Goal: Task Accomplishment & Management: Manage account settings

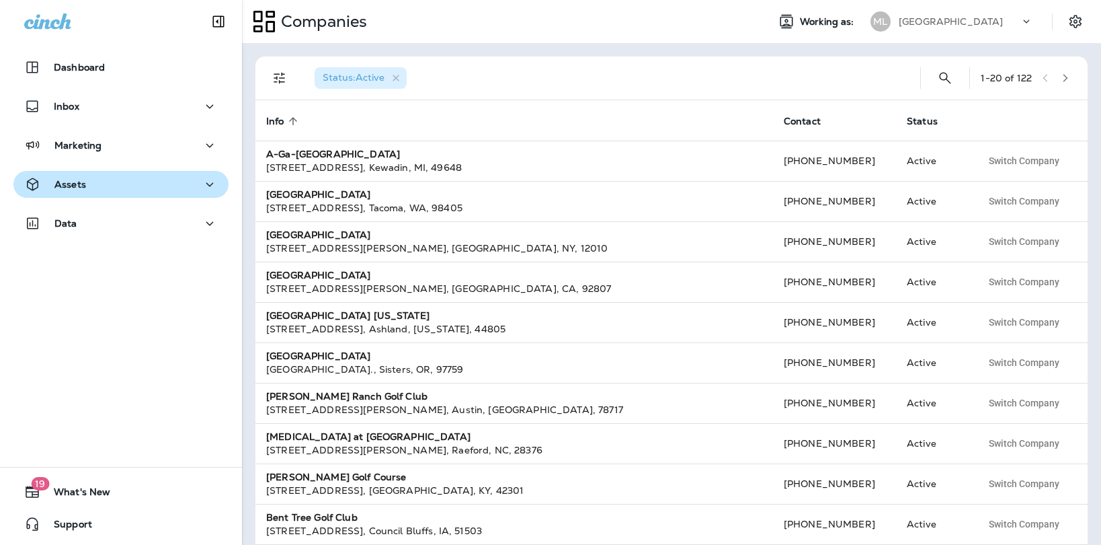
click at [163, 179] on div "Assets" at bounding box center [121, 184] width 194 height 17
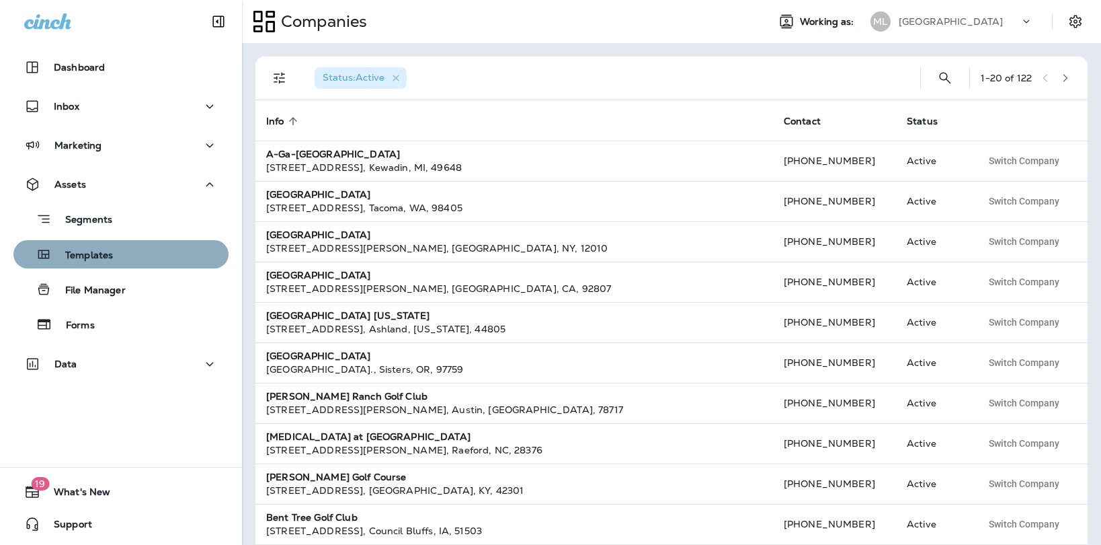
click at [121, 262] on div "Templates" at bounding box center [121, 254] width 204 height 20
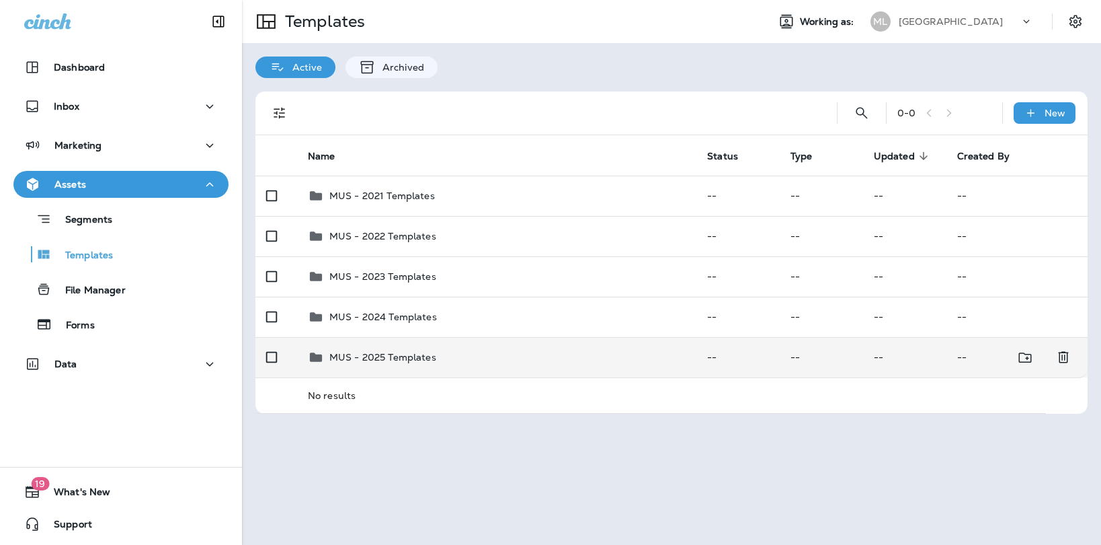
click at [354, 357] on p "MUS - 2025 Templates" at bounding box center [382, 357] width 107 height 11
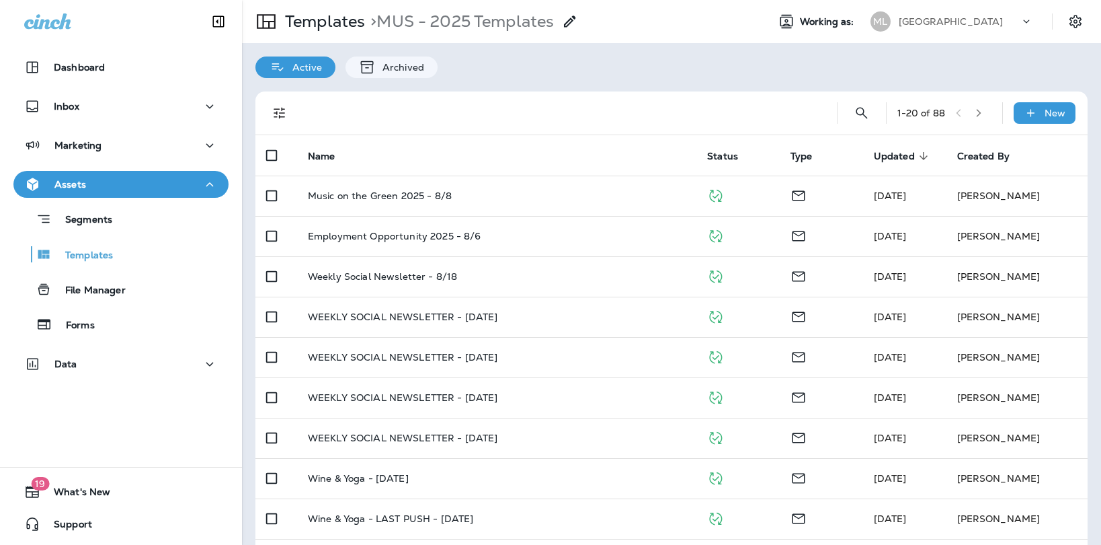
click at [526, 104] on div at bounding box center [560, 112] width 512 height 43
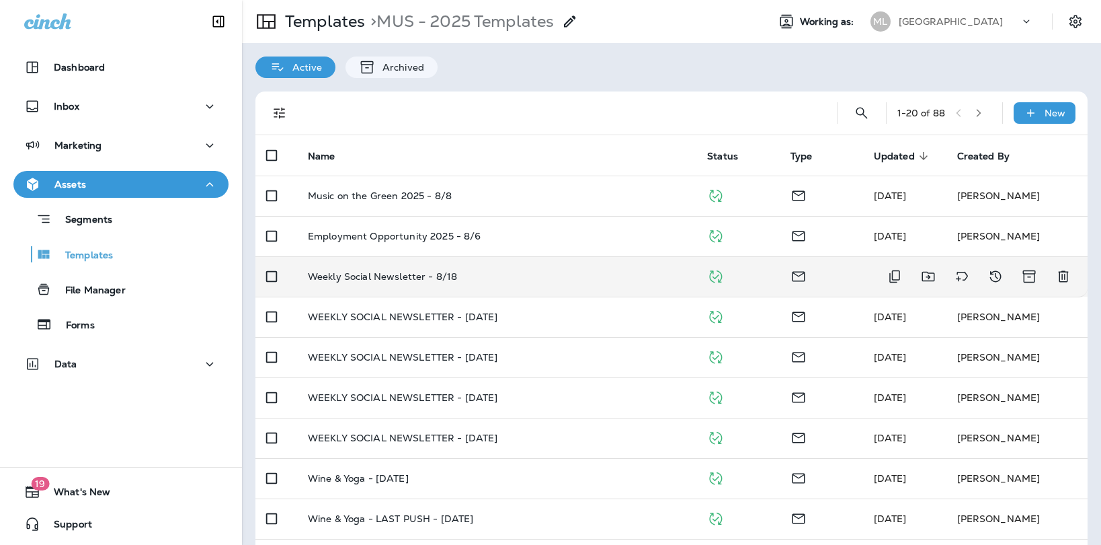
click at [353, 268] on td "Weekly Social Newsletter - 8/18" at bounding box center [496, 276] width 399 height 40
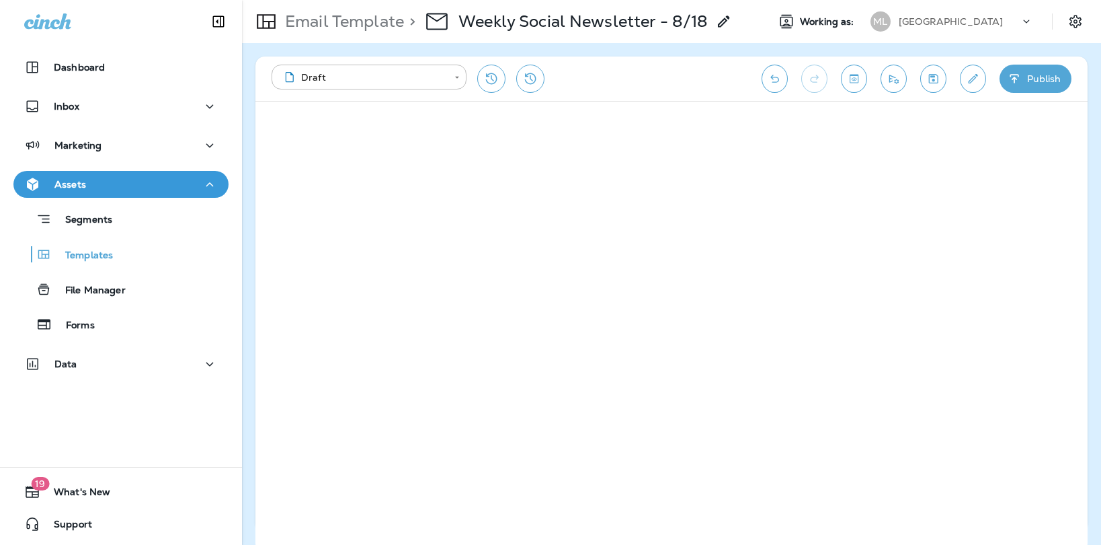
click at [1088, 312] on div "**********" at bounding box center [671, 294] width 859 height 502
click at [1088, 328] on div "**********" at bounding box center [671, 294] width 859 height 502
click at [939, 77] on button "Save" at bounding box center [948, 79] width 26 height 28
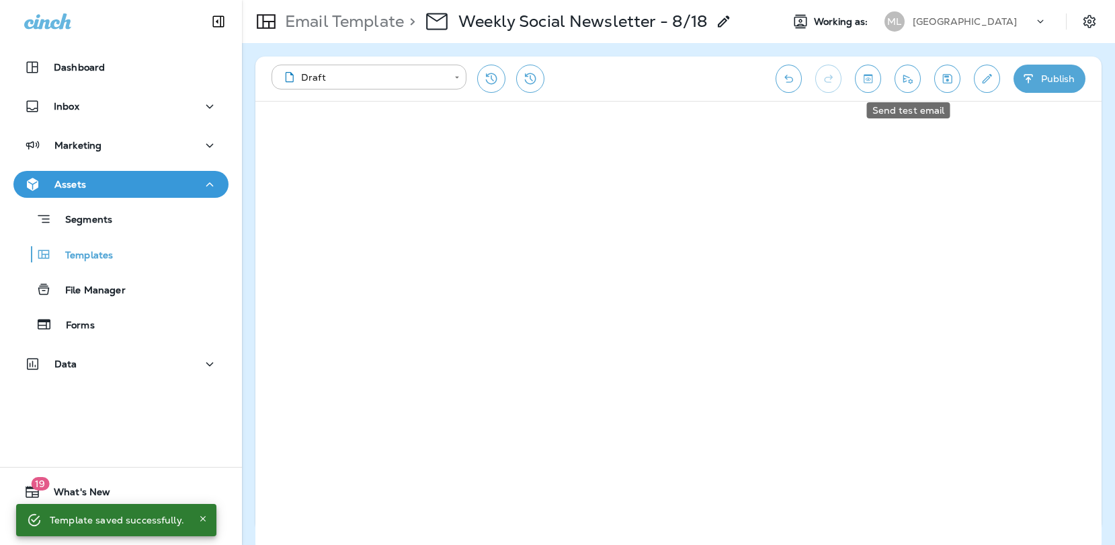
click at [908, 78] on icon "Send test email" at bounding box center [908, 78] width 14 height 13
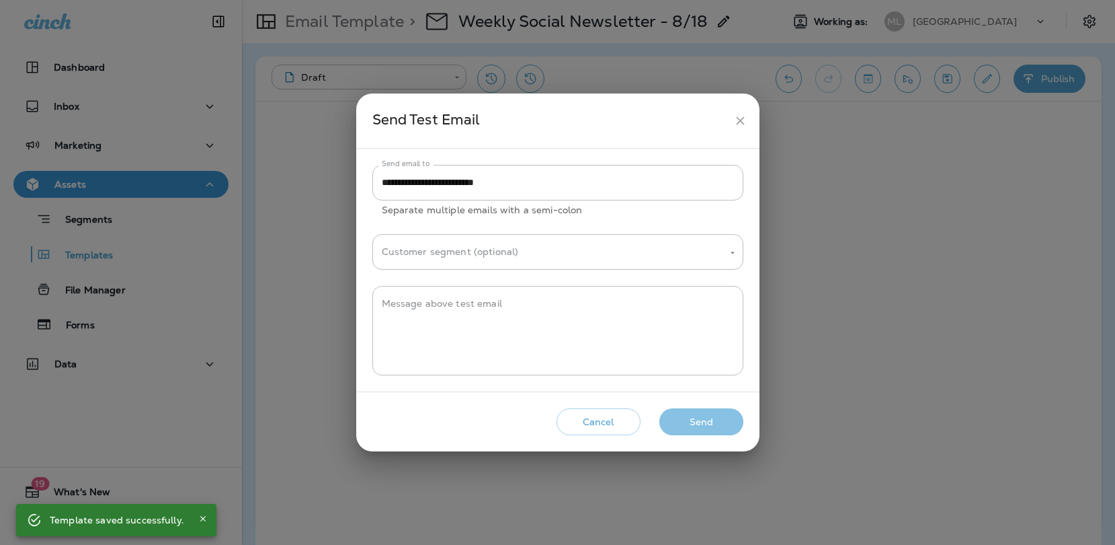
click at [699, 424] on button "Send" at bounding box center [702, 422] width 84 height 28
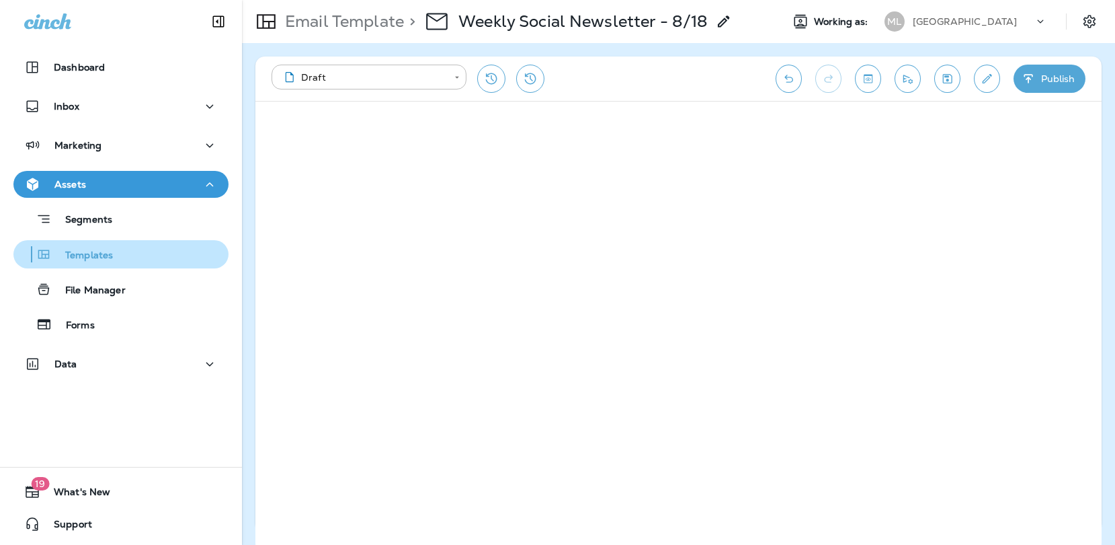
click at [102, 253] on p "Templates" at bounding box center [82, 255] width 61 height 13
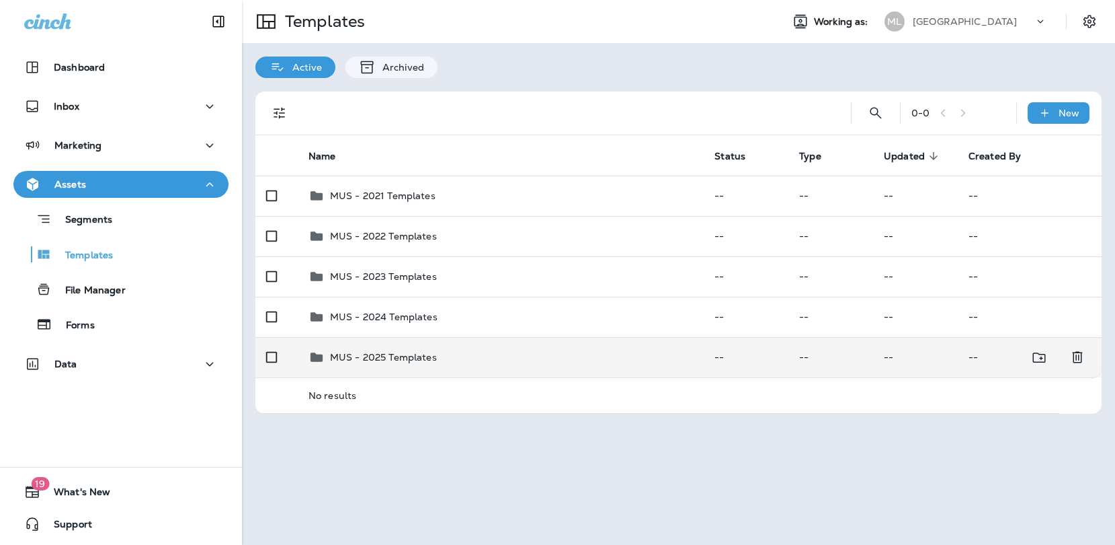
click at [403, 368] on td "MUS - 2025 Templates" at bounding box center [501, 357] width 406 height 40
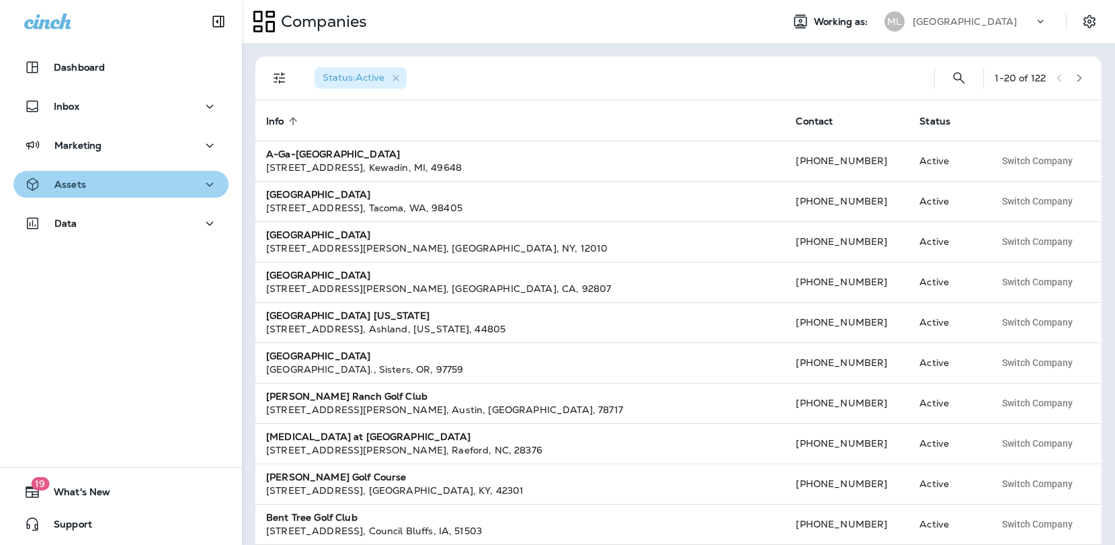
click at [147, 190] on div "Assets" at bounding box center [121, 184] width 194 height 17
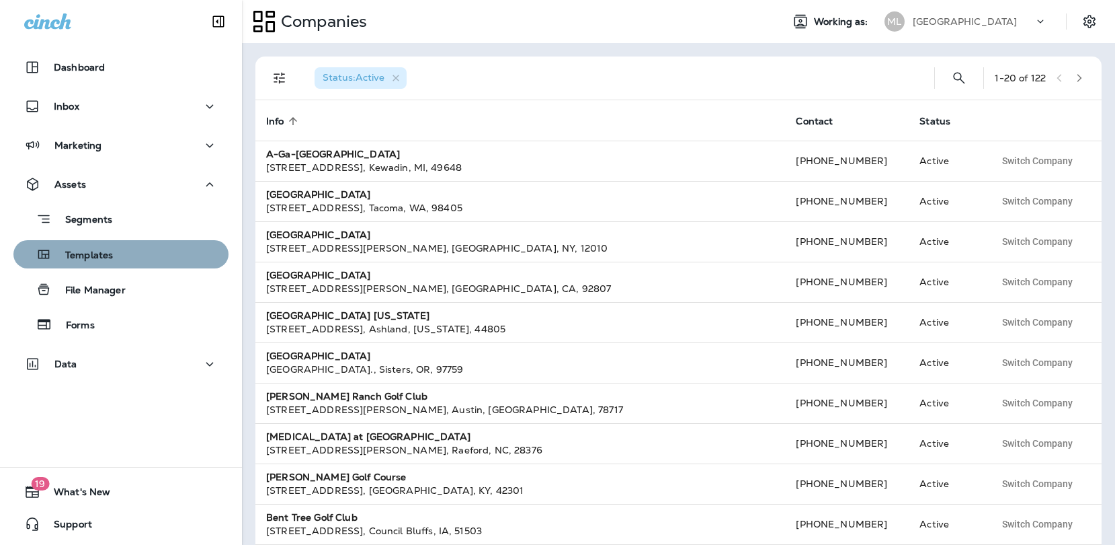
click at [128, 263] on div "Templates" at bounding box center [121, 254] width 204 height 20
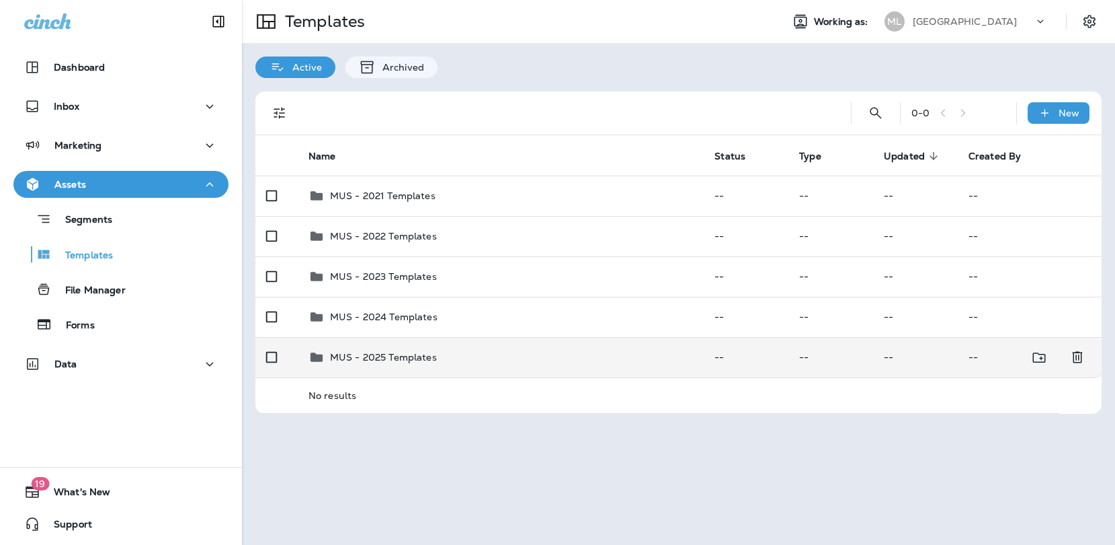
click at [397, 349] on div "MUS - 2025 Templates" at bounding box center [383, 357] width 107 height 16
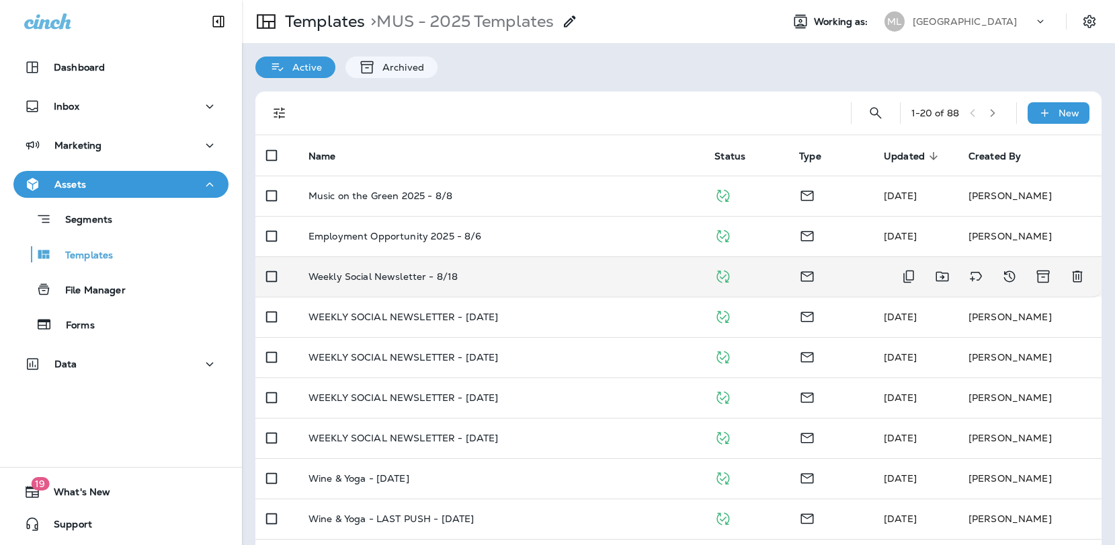
click at [446, 276] on p "Weekly Social Newsletter - 8/18" at bounding box center [383, 276] width 149 height 11
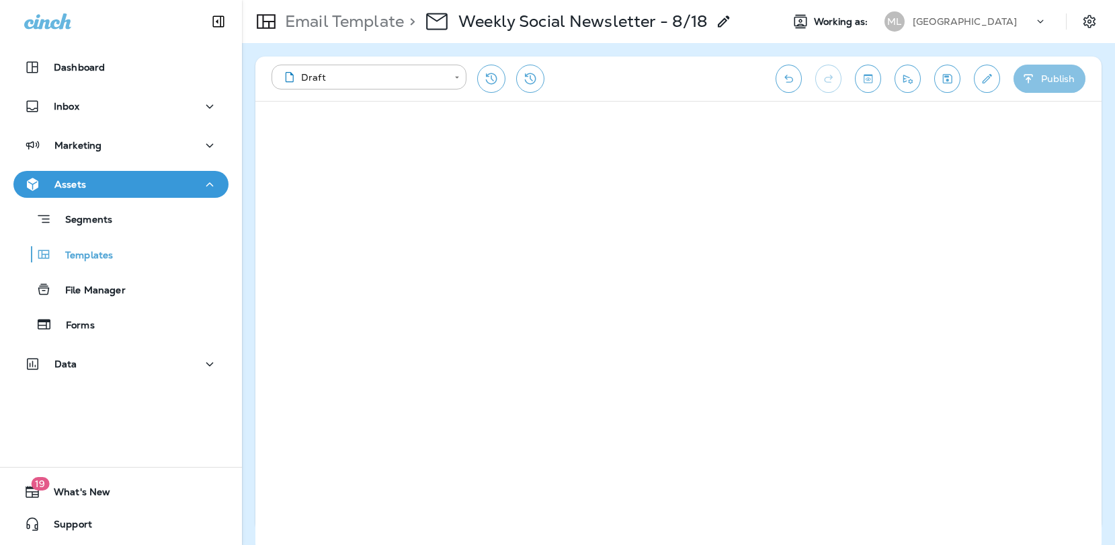
click at [1041, 65] on button "Publish" at bounding box center [1050, 79] width 72 height 28
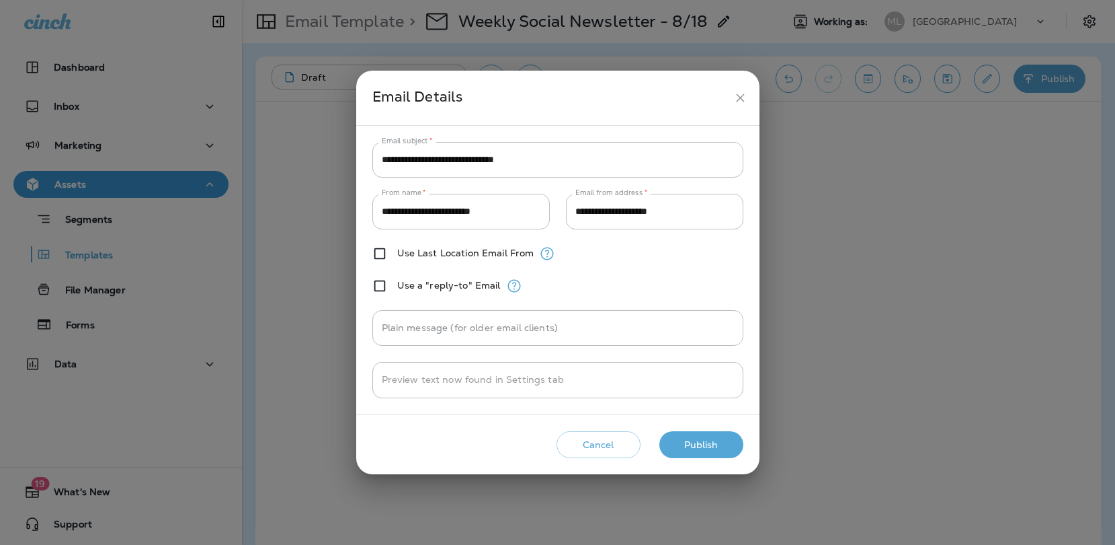
click at [703, 444] on button "Publish" at bounding box center [702, 445] width 84 height 28
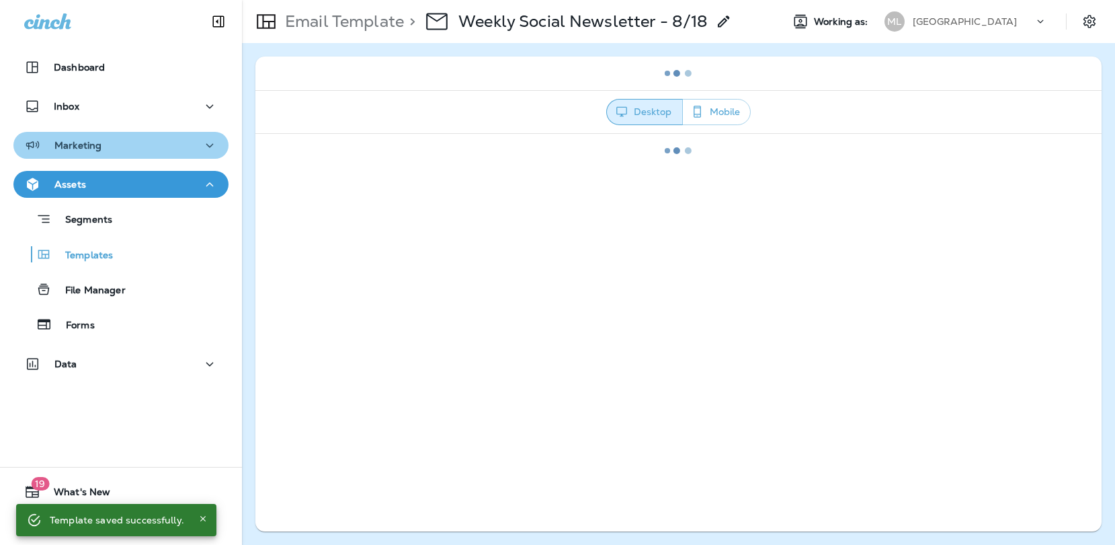
click at [126, 146] on div "Marketing" at bounding box center [121, 145] width 194 height 17
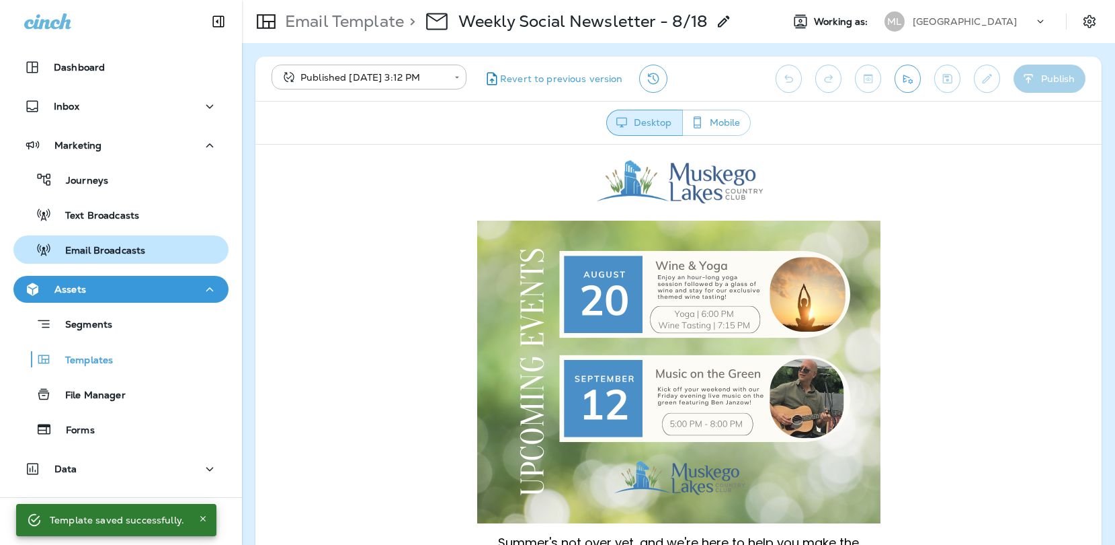
click at [123, 255] on p "Email Broadcasts" at bounding box center [98, 251] width 93 height 13
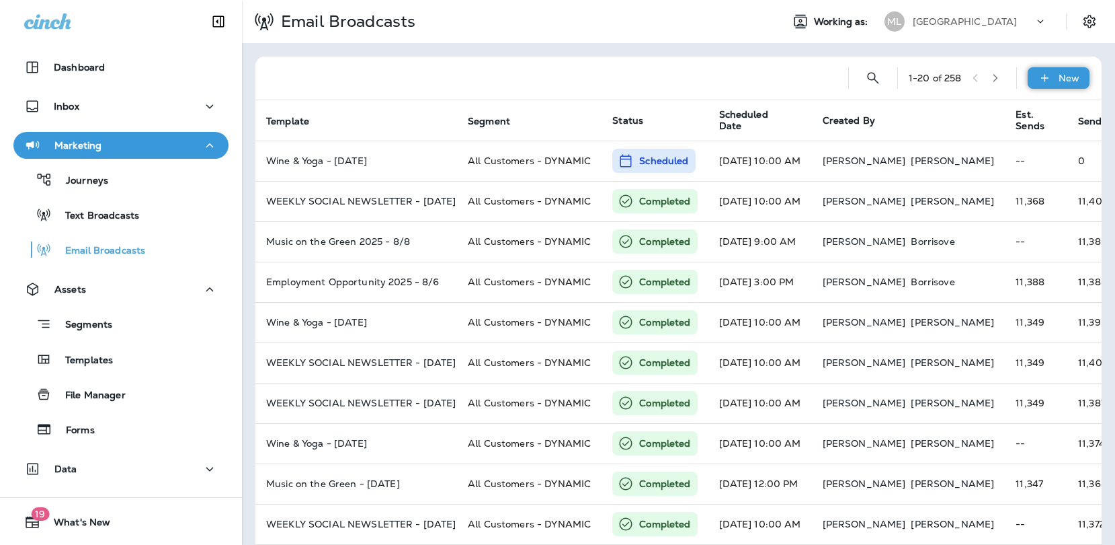
click at [1051, 68] on div "New" at bounding box center [1059, 78] width 62 height 22
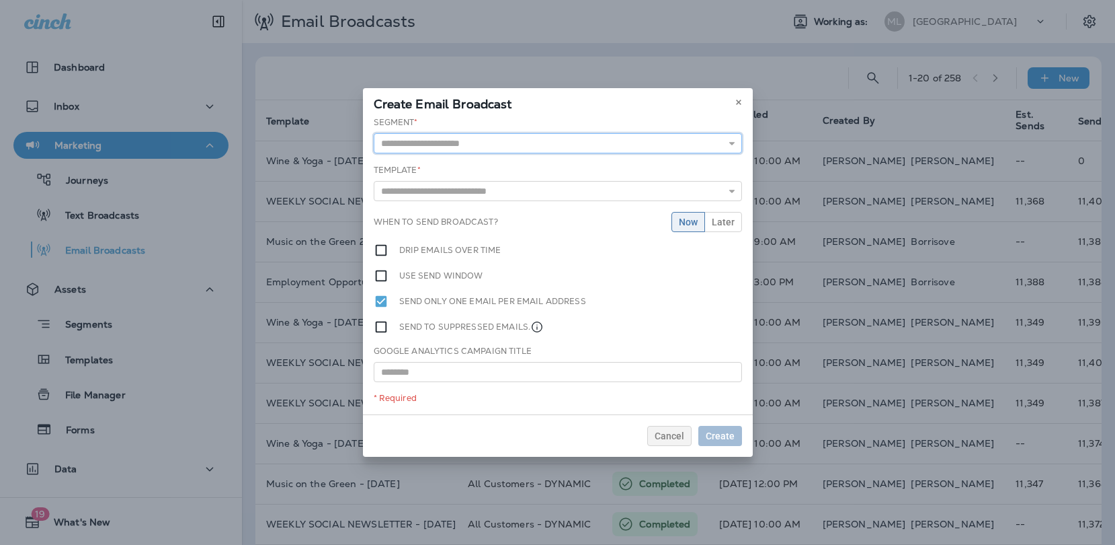
click at [444, 139] on input "text" at bounding box center [558, 143] width 368 height 20
type input "**********"
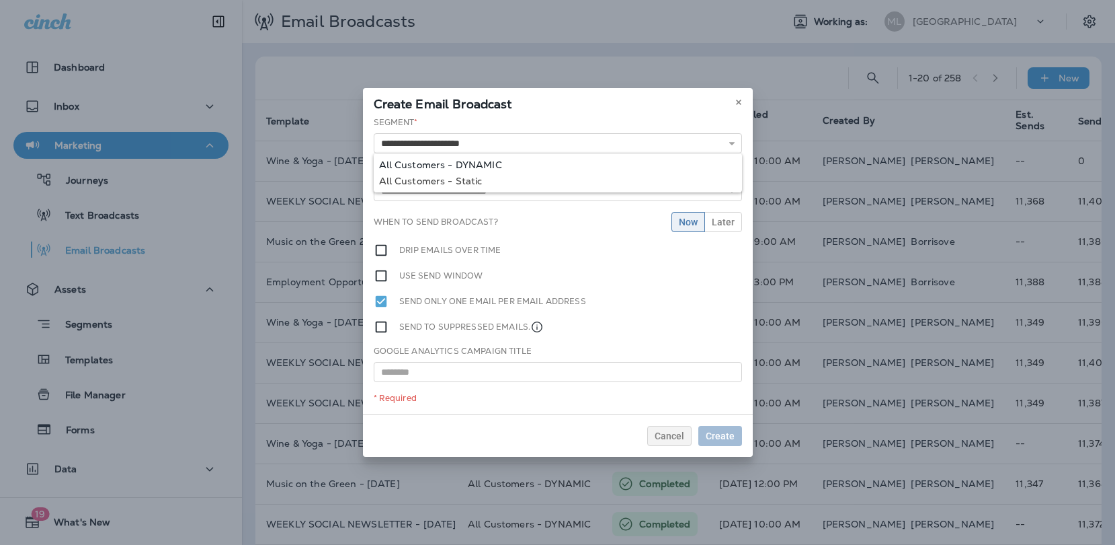
click at [457, 163] on div "**********" at bounding box center [558, 265] width 390 height 298
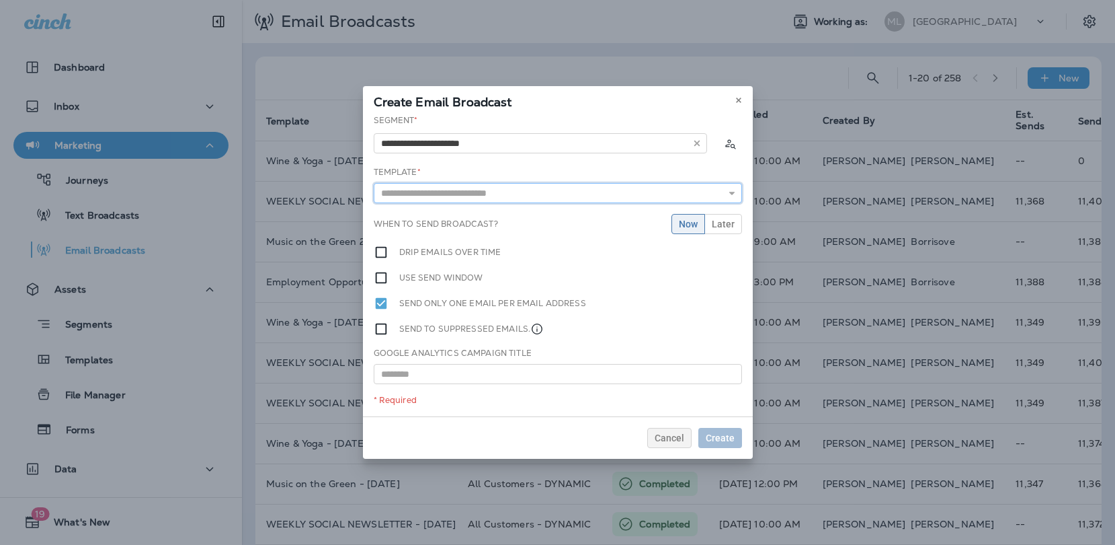
click at [440, 202] on input "text" at bounding box center [558, 193] width 368 height 20
type input "**********"
click at [477, 213] on div "**********" at bounding box center [558, 265] width 390 height 302
click at [539, 191] on input "**********" at bounding box center [558, 193] width 368 height 20
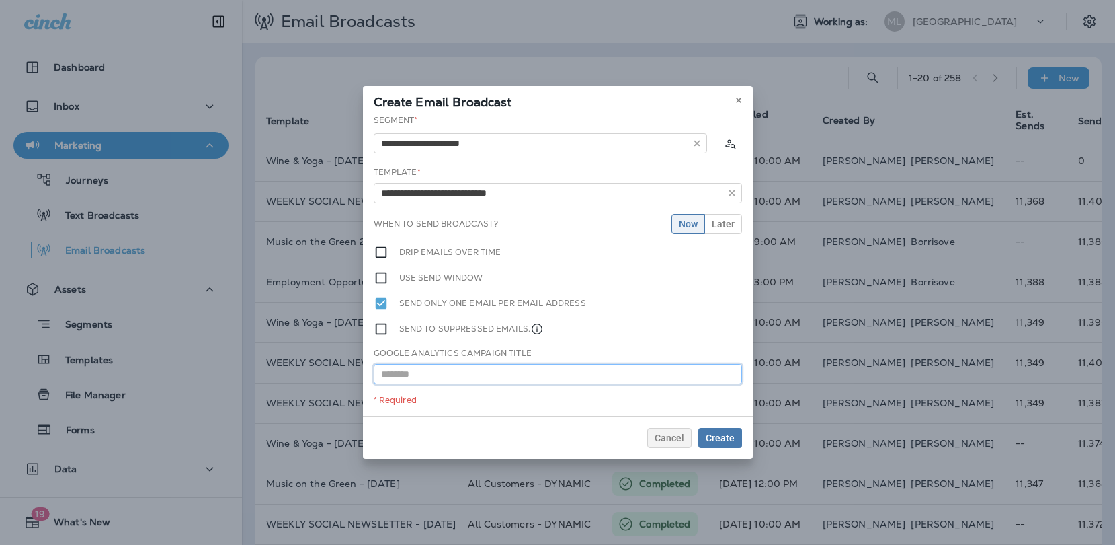
click at [473, 377] on input "text" at bounding box center [558, 374] width 368 height 20
paste input "**********"
type input "**********"
click at [723, 229] on span "Later" at bounding box center [723, 223] width 23 height 9
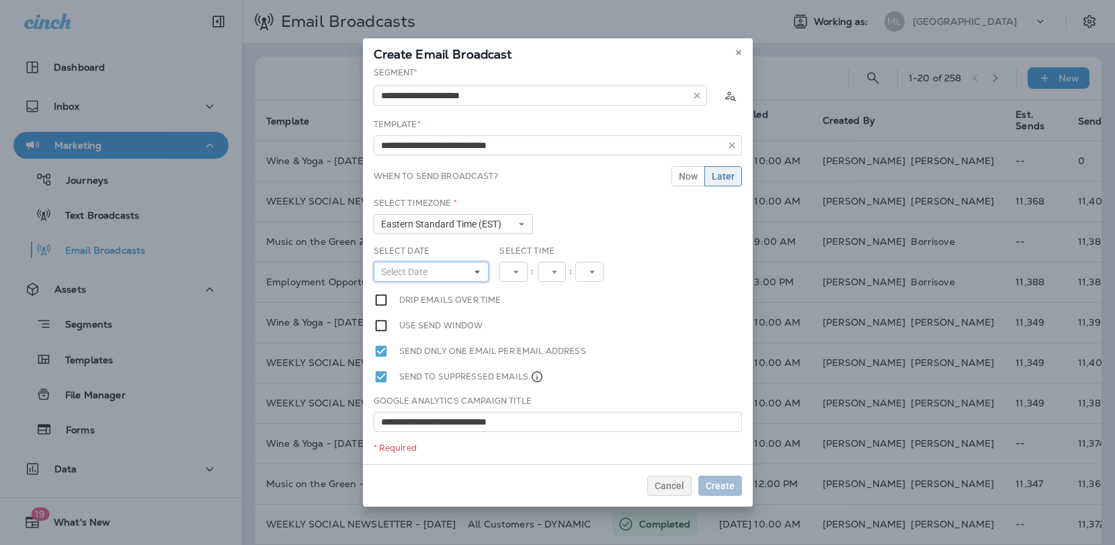
click at [446, 272] on button "Select Date" at bounding box center [432, 272] width 116 height 20
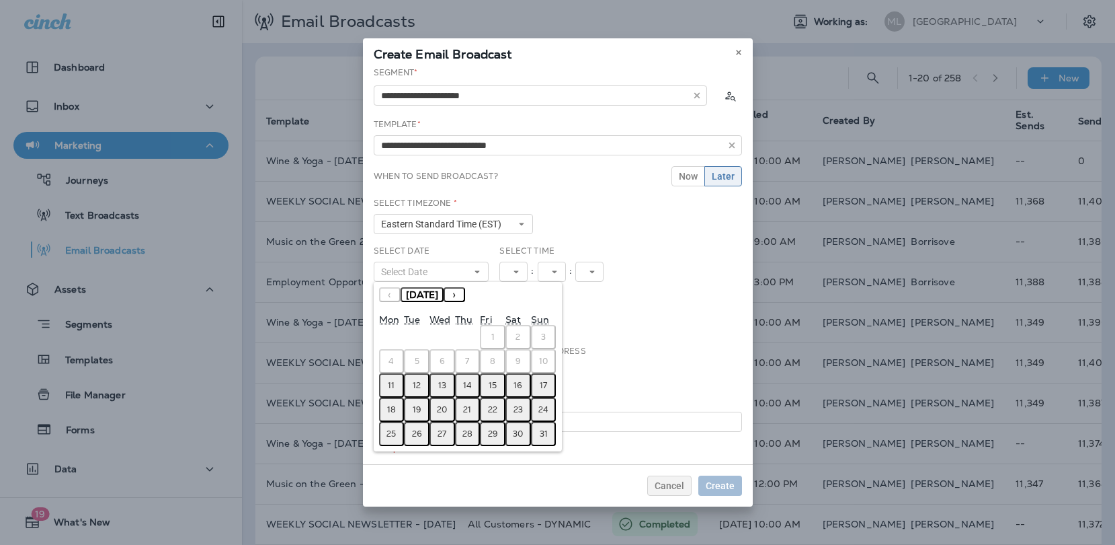
click at [388, 413] on abbr "18" at bounding box center [391, 409] width 9 height 11
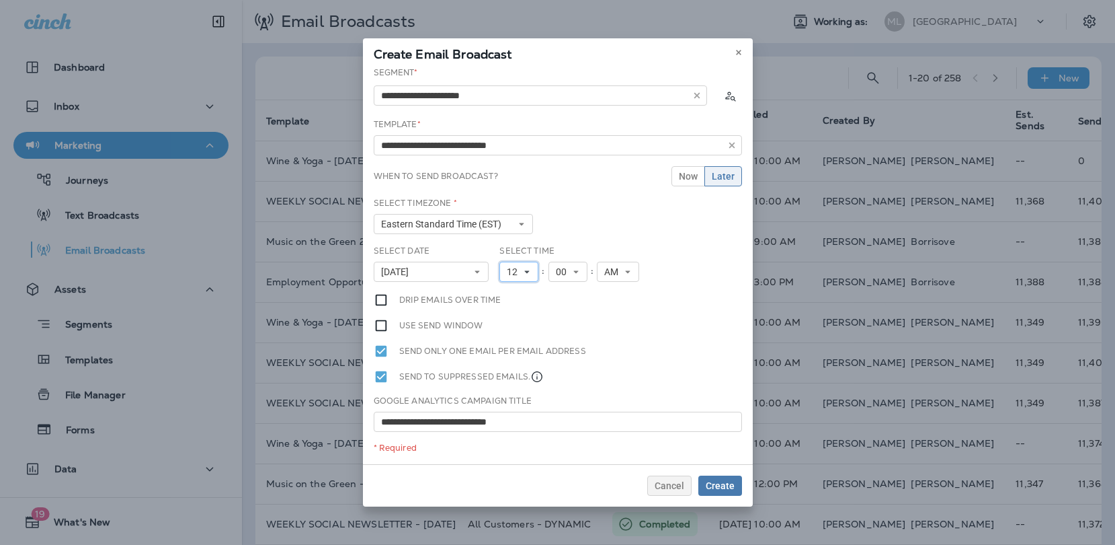
click at [521, 271] on span "12" at bounding box center [515, 271] width 16 height 11
click at [522, 434] on link "10" at bounding box center [519, 438] width 39 height 16
click at [662, 230] on div "Select Timezone * Eastern Standard Time (EST) Eastern Standard Time (EST) Centr…" at bounding box center [557, 221] width 379 height 48
click at [720, 489] on span "Create" at bounding box center [720, 485] width 29 height 9
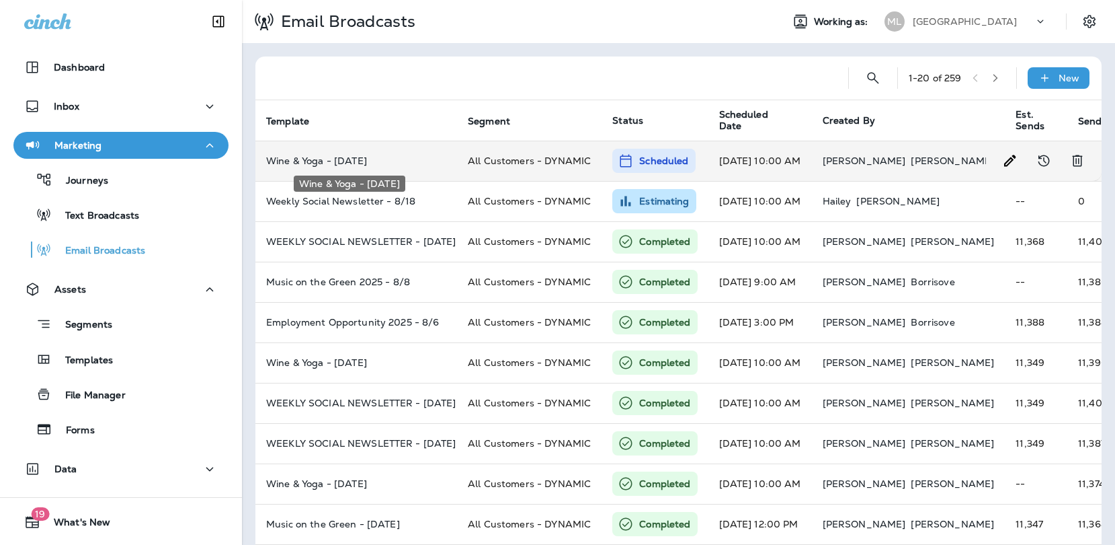
click at [355, 160] on p "Wine & Yoga - AUG 2025" at bounding box center [356, 160] width 180 height 11
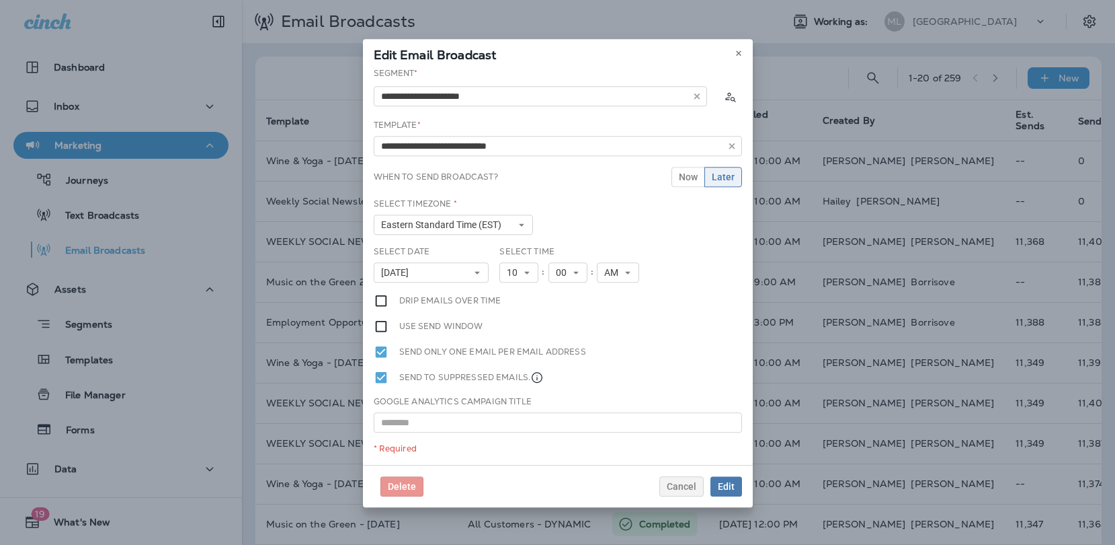
type input "**********"
click at [740, 48] on button at bounding box center [739, 52] width 15 height 15
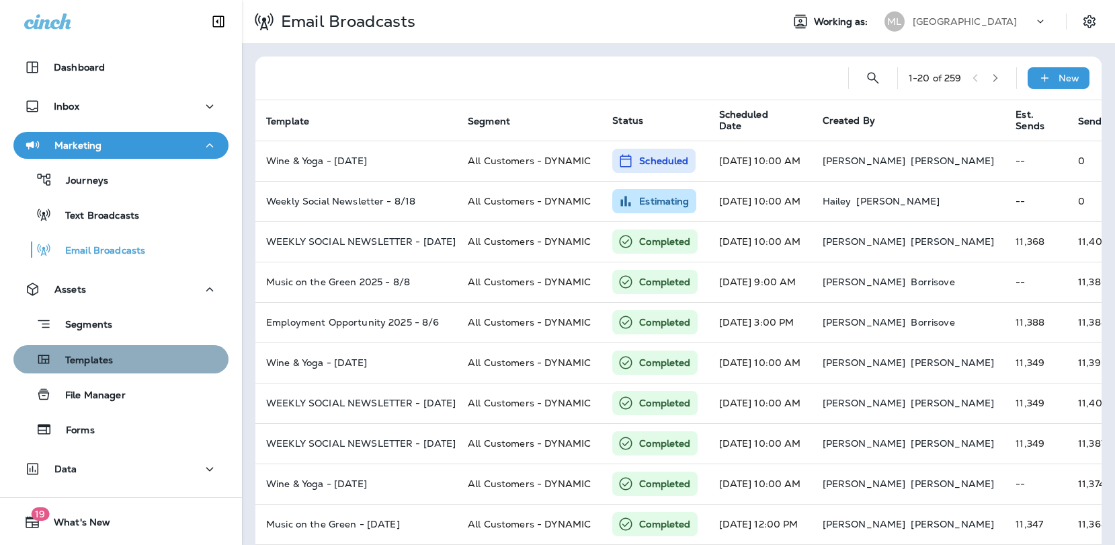
click at [122, 360] on div "Templates" at bounding box center [121, 359] width 204 height 20
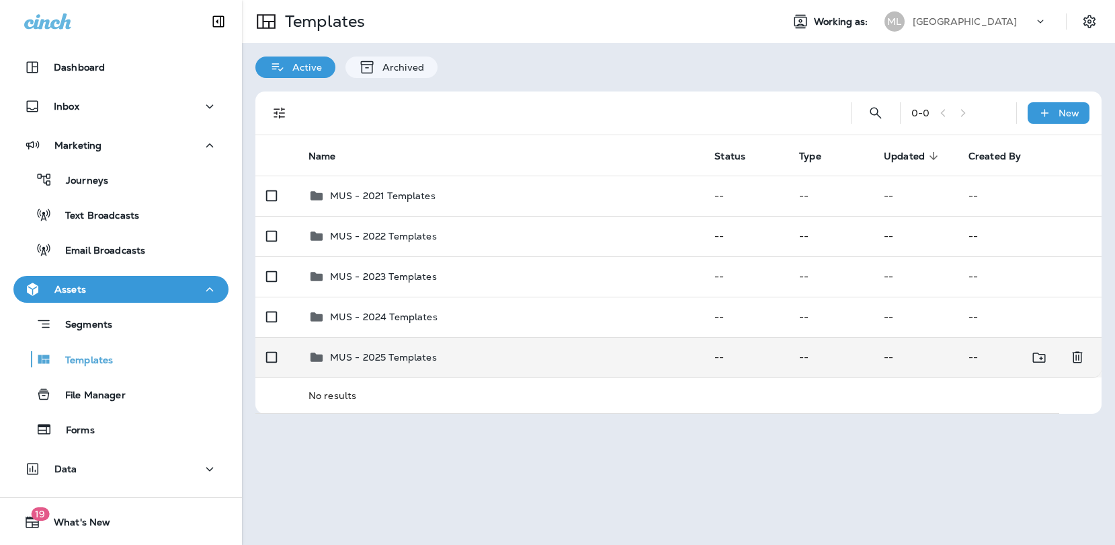
click at [403, 352] on p "MUS - 2025 Templates" at bounding box center [383, 357] width 107 height 11
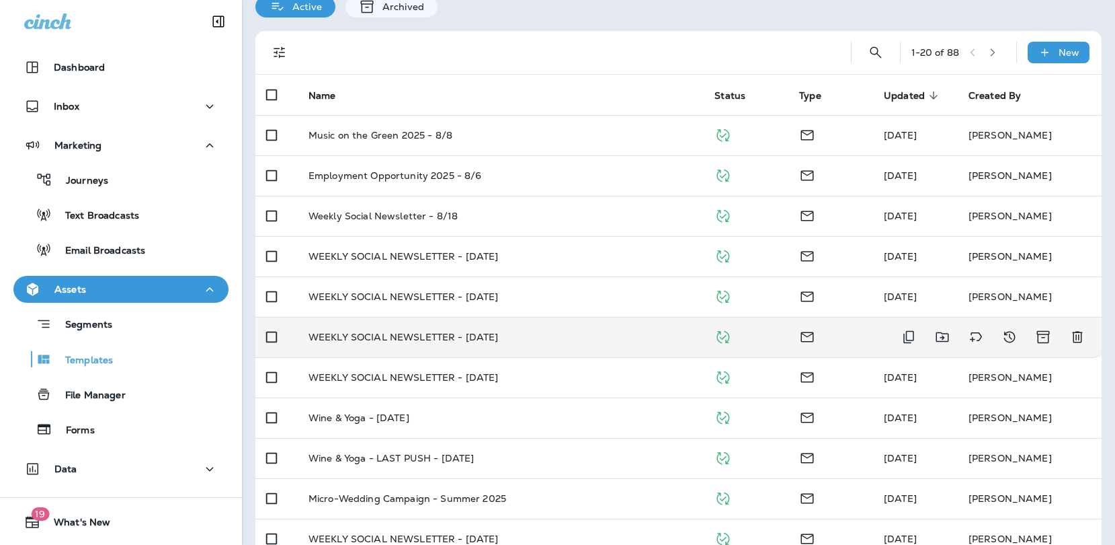
scroll to position [61, 0]
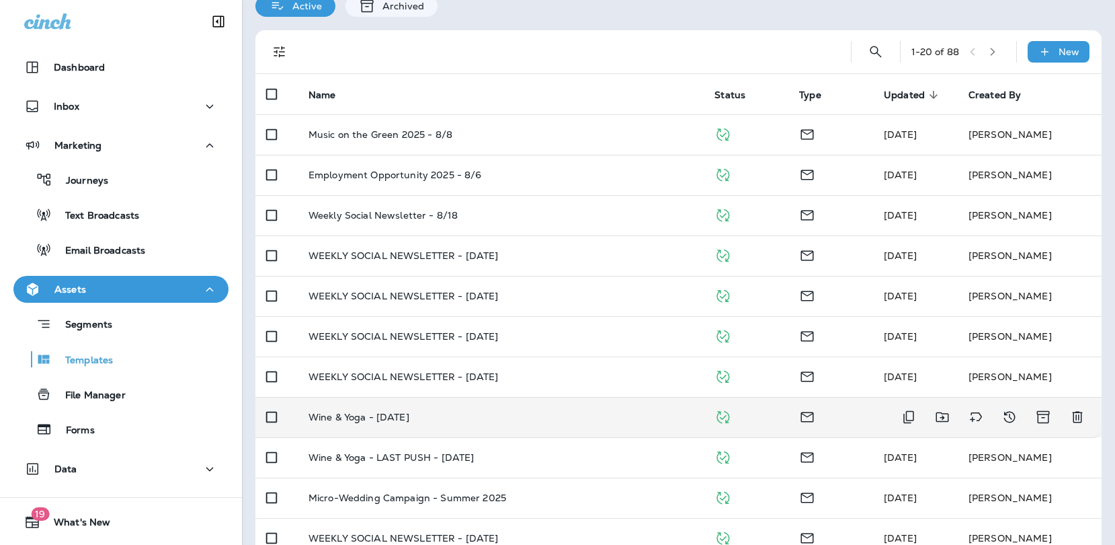
click at [426, 408] on td "Wine & Yoga - AUG 2025" at bounding box center [501, 417] width 406 height 40
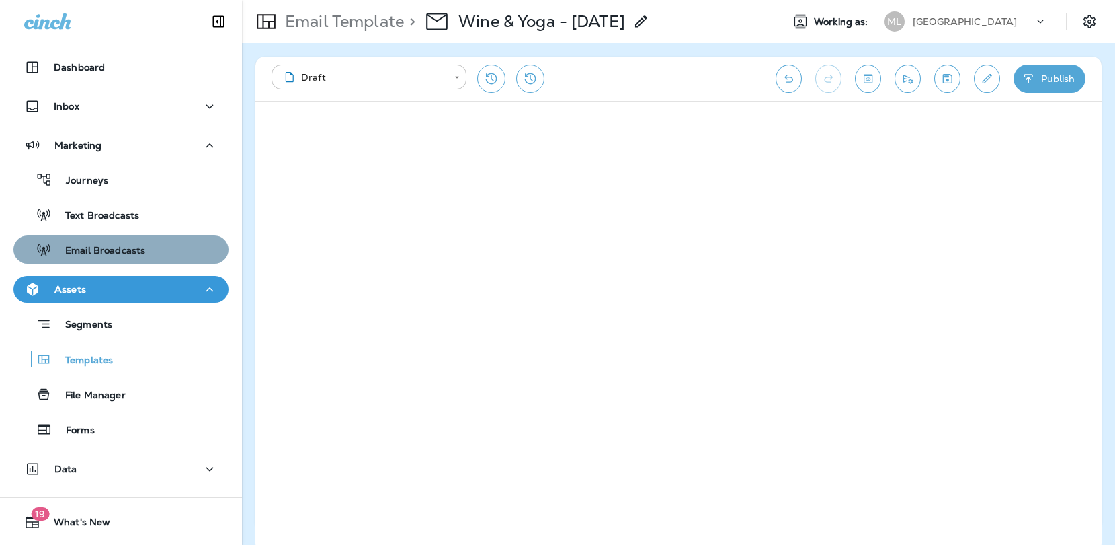
click at [120, 237] on button "Email Broadcasts" at bounding box center [120, 249] width 215 height 28
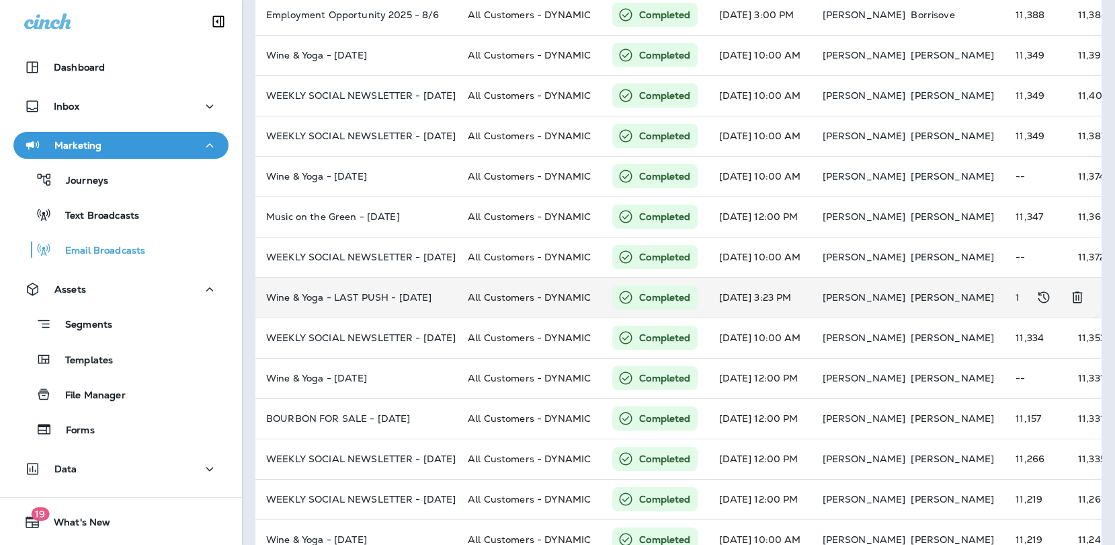
scroll to position [416, 0]
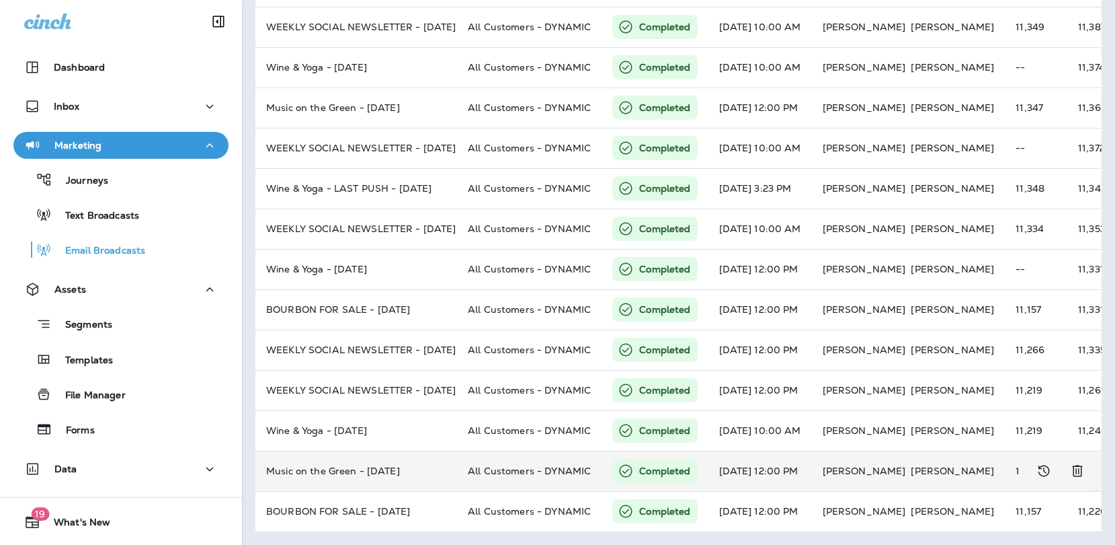
click at [352, 457] on td "Music on the Green - JULY 2025" at bounding box center [356, 470] width 202 height 40
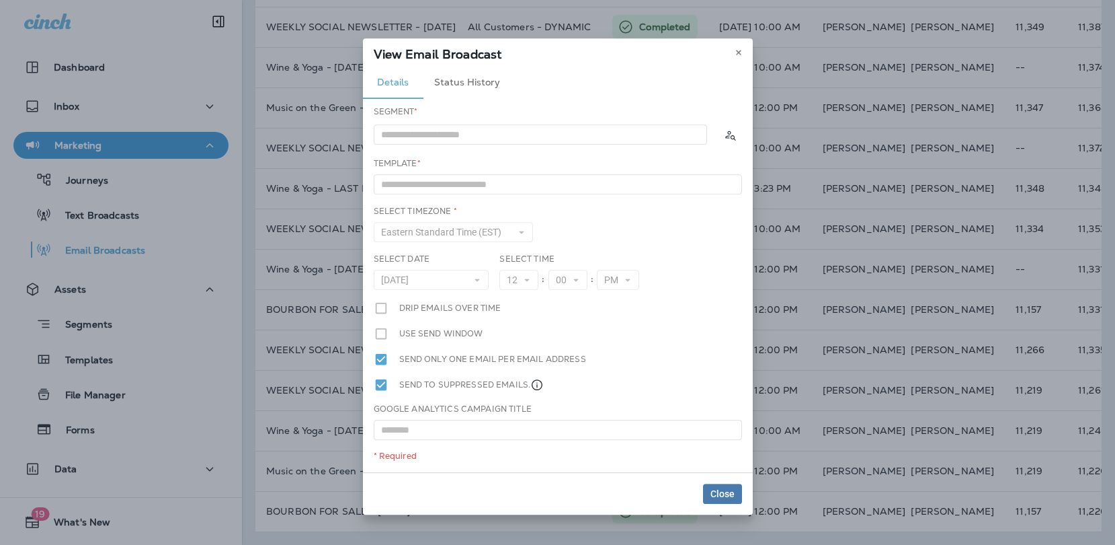
type input "**********"
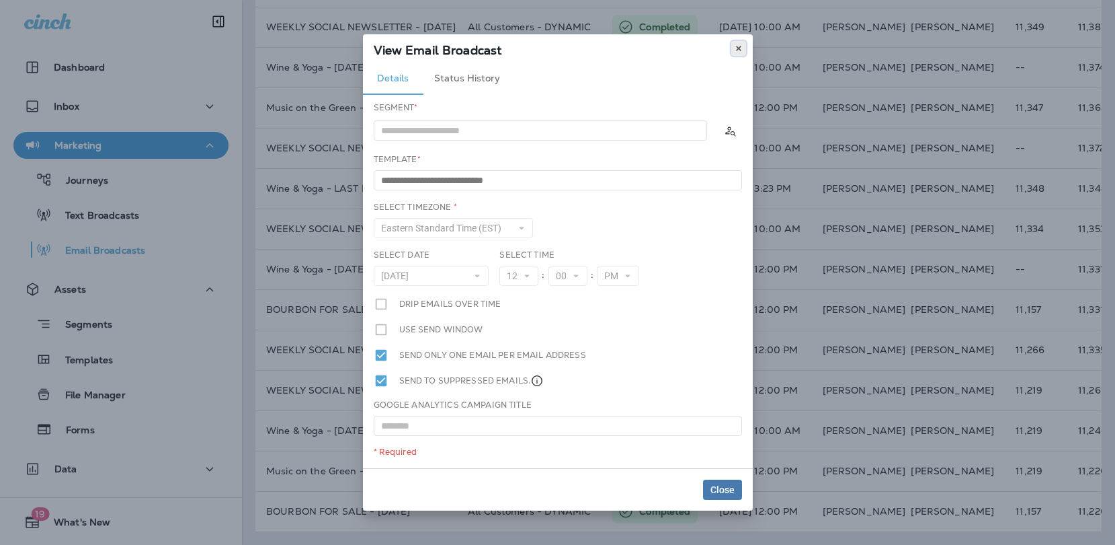
click at [740, 48] on use at bounding box center [738, 48] width 5 height 5
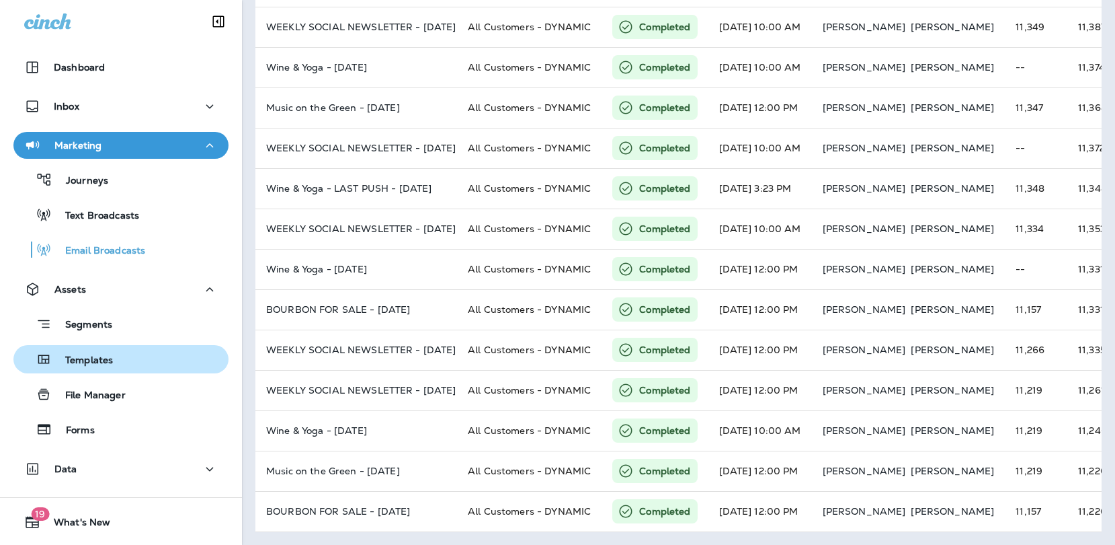
click at [124, 354] on div "Templates" at bounding box center [121, 359] width 204 height 20
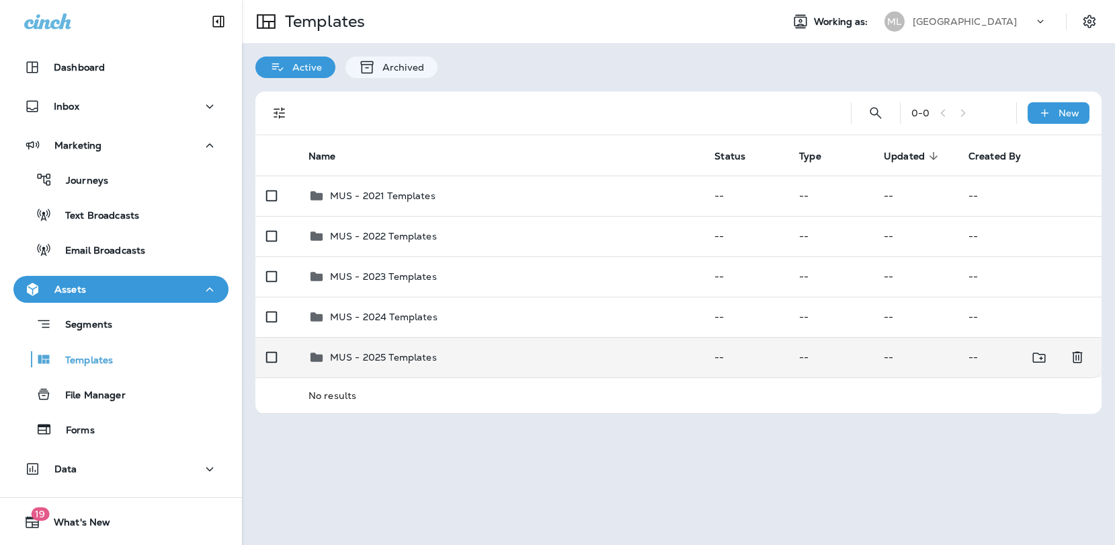
click at [395, 352] on p "MUS - 2025 Templates" at bounding box center [383, 357] width 107 height 11
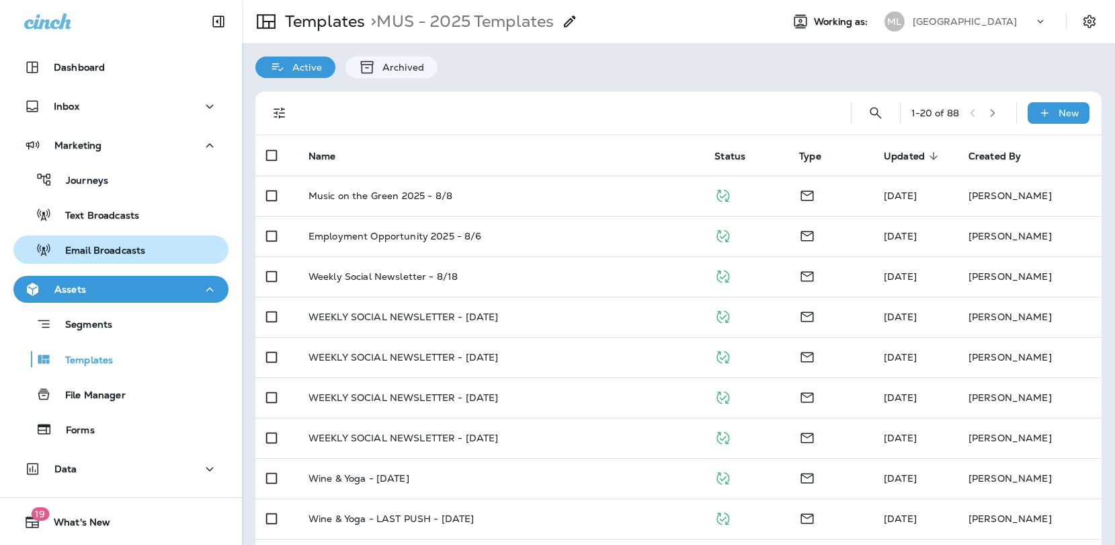
click at [135, 248] on p "Email Broadcasts" at bounding box center [98, 251] width 93 height 13
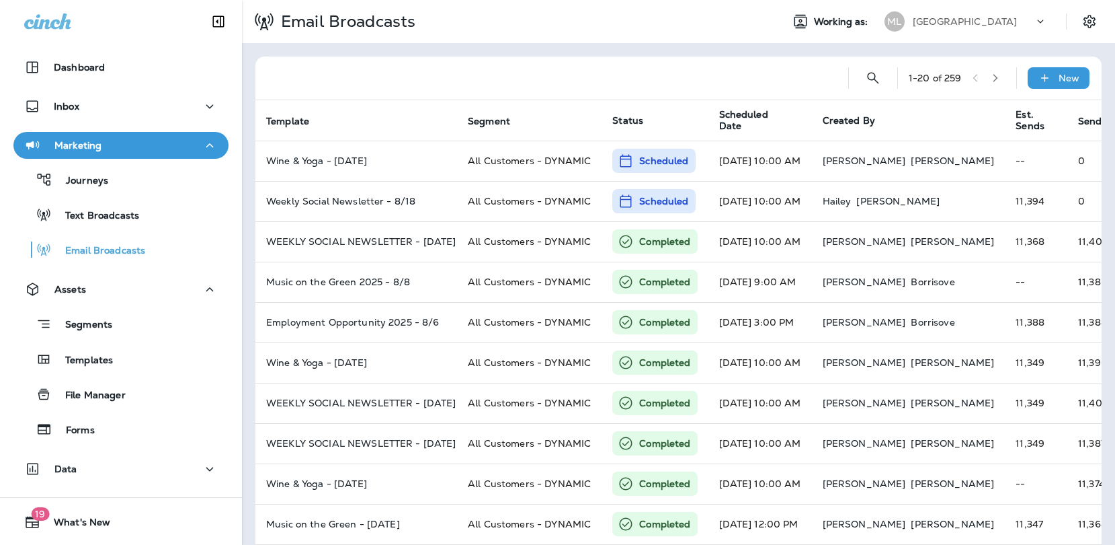
click at [476, 69] on div at bounding box center [551, 77] width 571 height 43
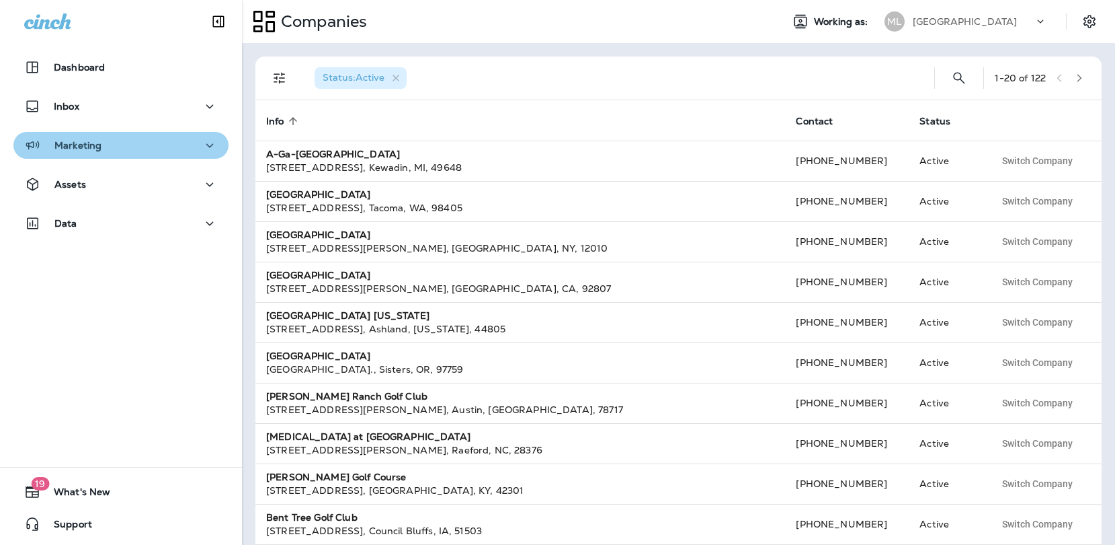
click at [114, 153] on div "Marketing" at bounding box center [121, 145] width 194 height 17
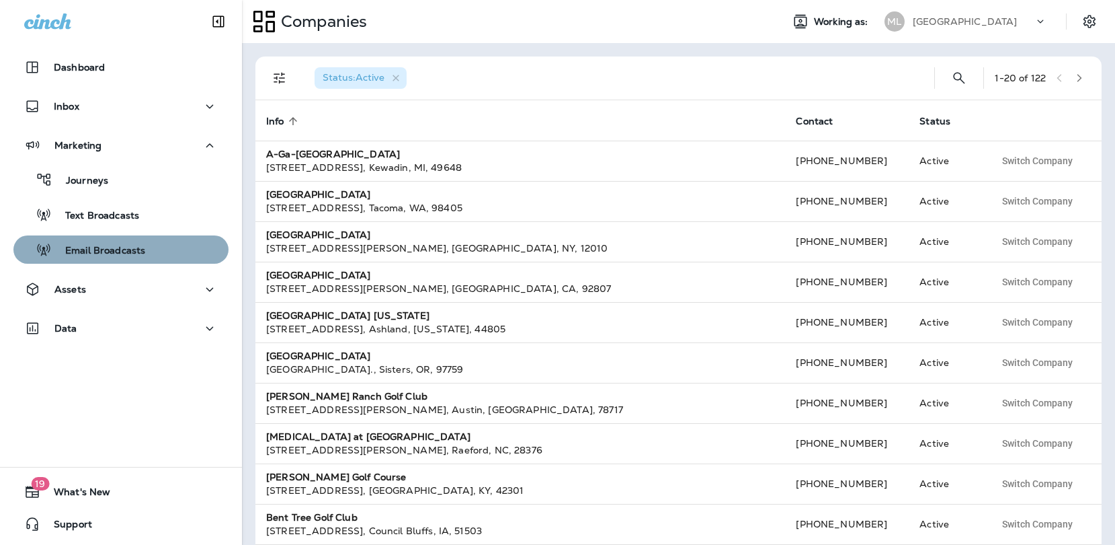
click at [114, 251] on p "Email Broadcasts" at bounding box center [98, 251] width 93 height 13
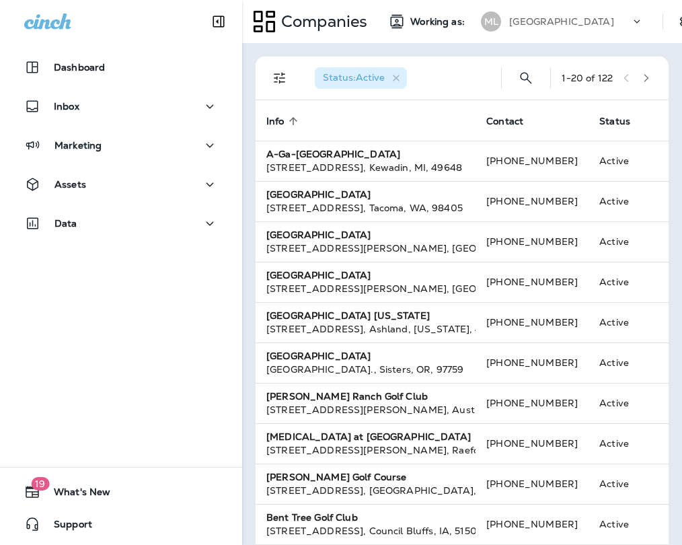
click at [530, 24] on p "[GEOGRAPHIC_DATA]" at bounding box center [561, 21] width 104 height 11
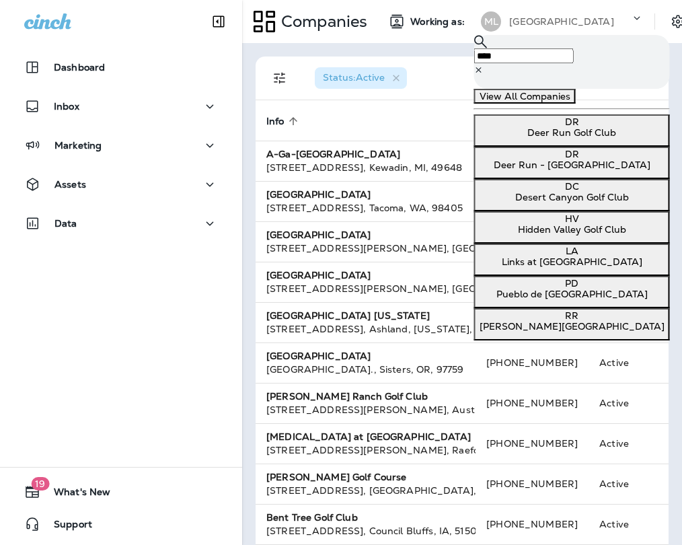
type input "****"
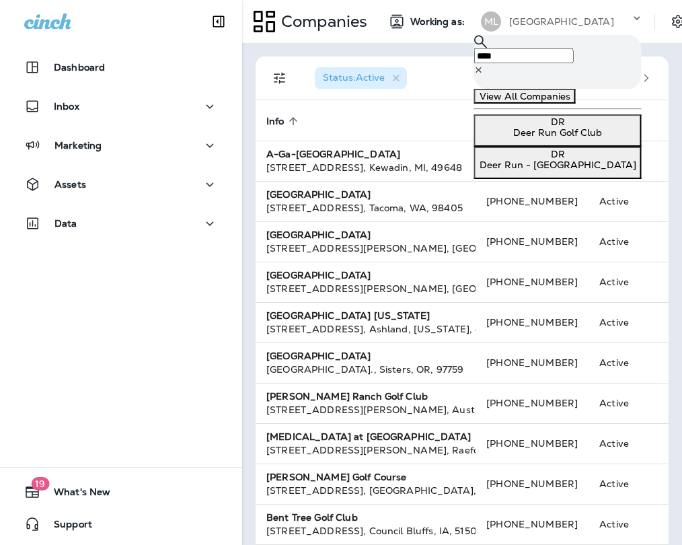
click at [504, 168] on p "Deer Run - [GEOGRAPHIC_DATA]" at bounding box center [557, 164] width 157 height 11
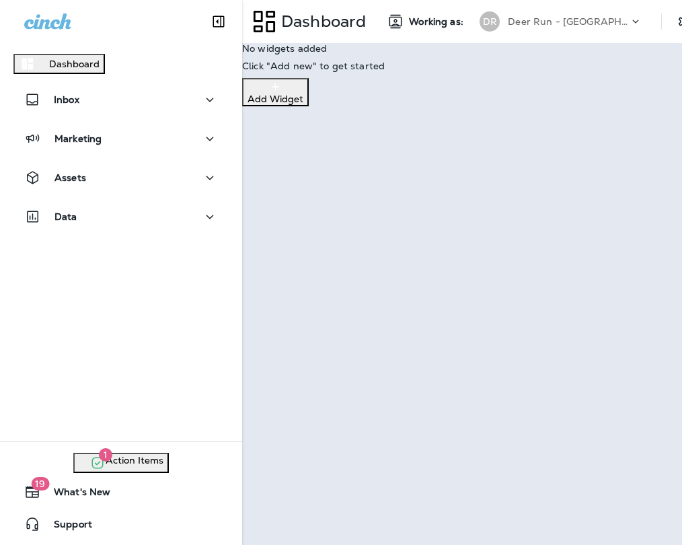
click at [463, 78] on div "You are now working as Deer Run - MN Go to Companies Continue to Dashboard" at bounding box center [341, 39] width 682 height 78
click at [112, 69] on p "Continue to Dashboard" at bounding box center [58, 63] width 107 height 11
click at [19, 16] on icon "close" at bounding box center [12, 9] width 14 height 14
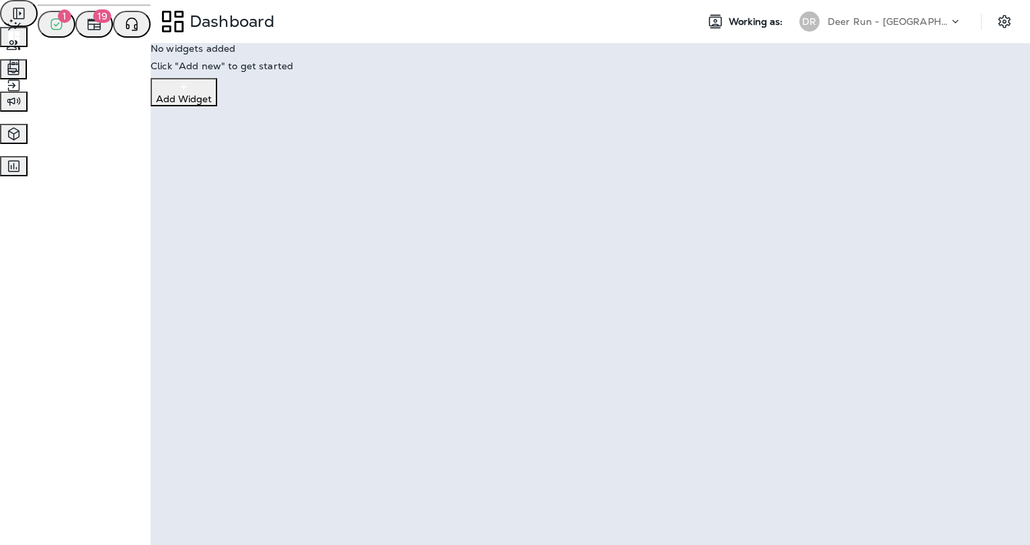
click at [71, 50] on span "Customers" at bounding box center [47, 44] width 50 height 12
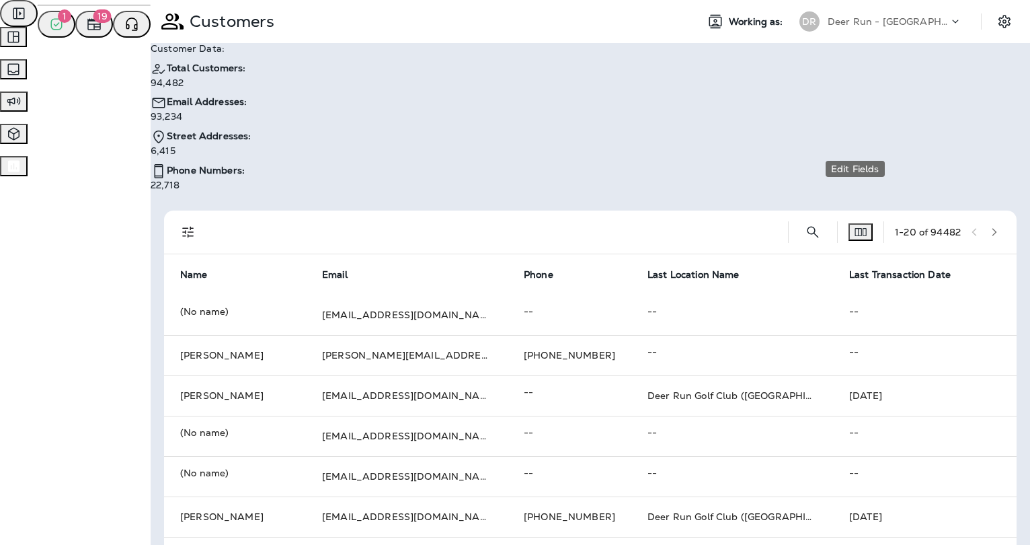
click at [681, 223] on button "Edit Fields" at bounding box center [860, 231] width 24 height 17
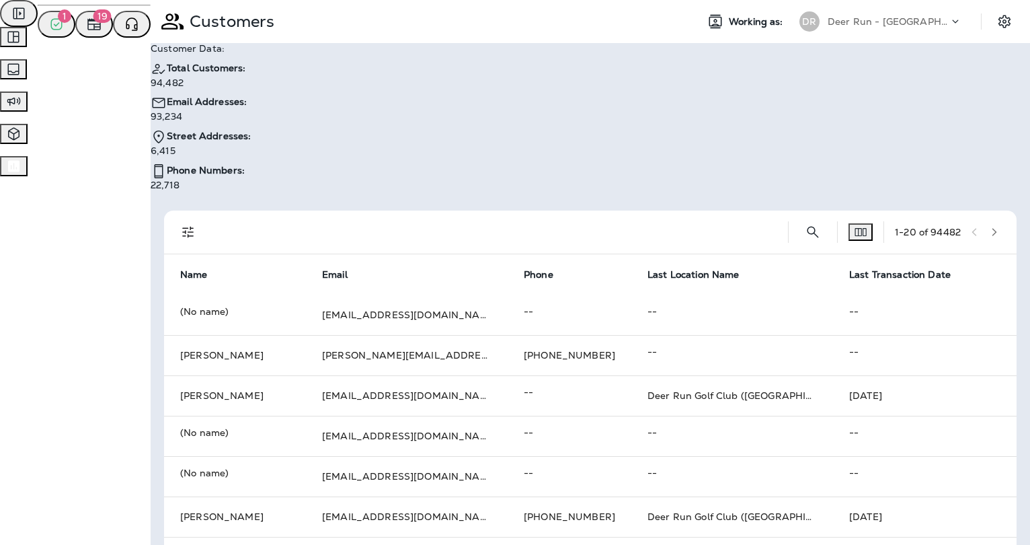
click at [681, 28] on div "Deer Run - [GEOGRAPHIC_DATA]" at bounding box center [888, 21] width 121 height 20
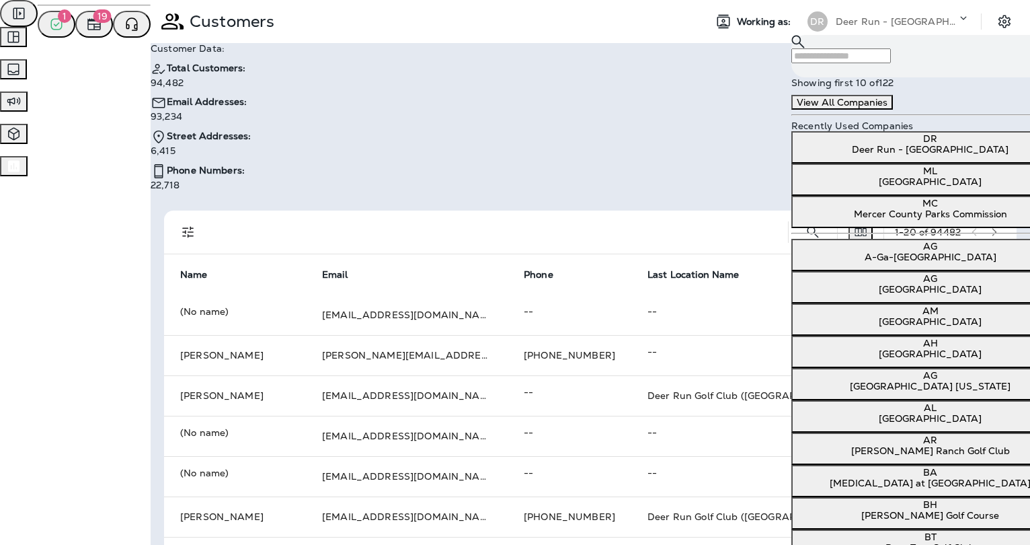
click at [681, 28] on div "Deer Run - [GEOGRAPHIC_DATA]" at bounding box center [896, 21] width 121 height 20
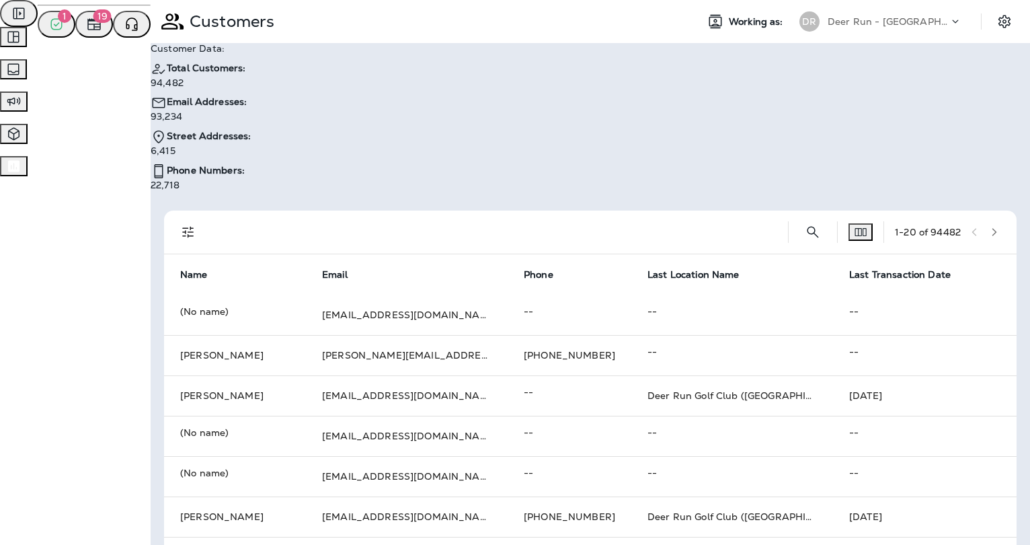
click at [251, 83] on p "94,482" at bounding box center [201, 82] width 100 height 11
click at [176, 54] on p "Customer Data:" at bounding box center [201, 48] width 100 height 11
click at [81, 71] on span "File Manager" at bounding box center [51, 64] width 59 height 12
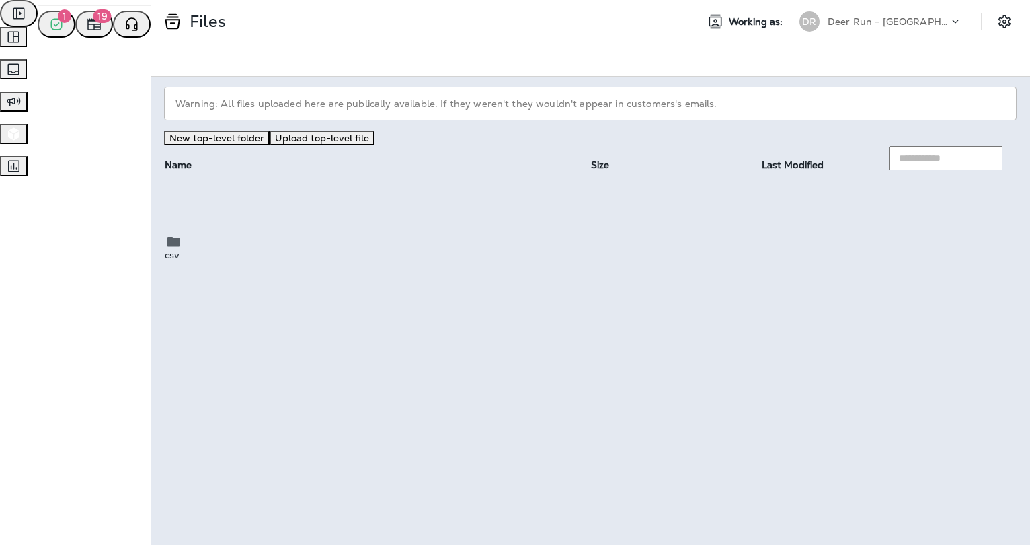
click at [354, 185] on th "Name" at bounding box center [377, 165] width 426 height 40
click at [165, 249] on p "csv" at bounding box center [377, 254] width 425 height 11
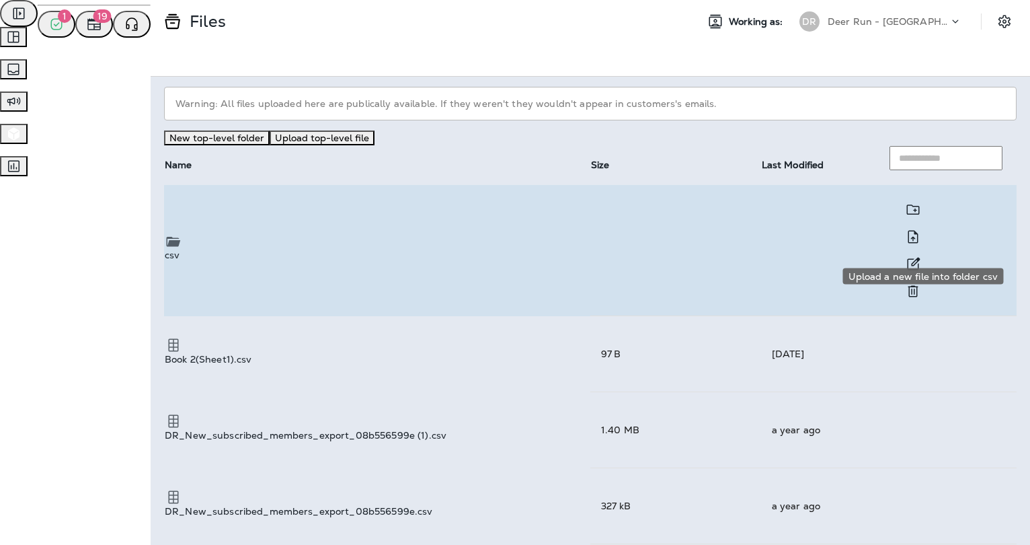
click at [681, 245] on icon "Upload a new file into folder csv" at bounding box center [913, 237] width 16 height 17
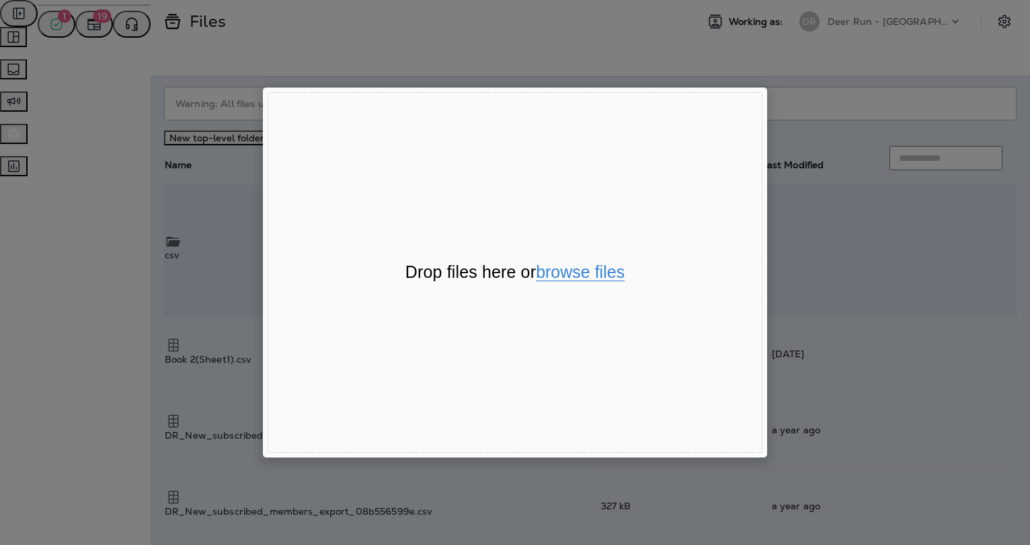
click at [595, 272] on button "browse files" at bounding box center [580, 272] width 89 height 17
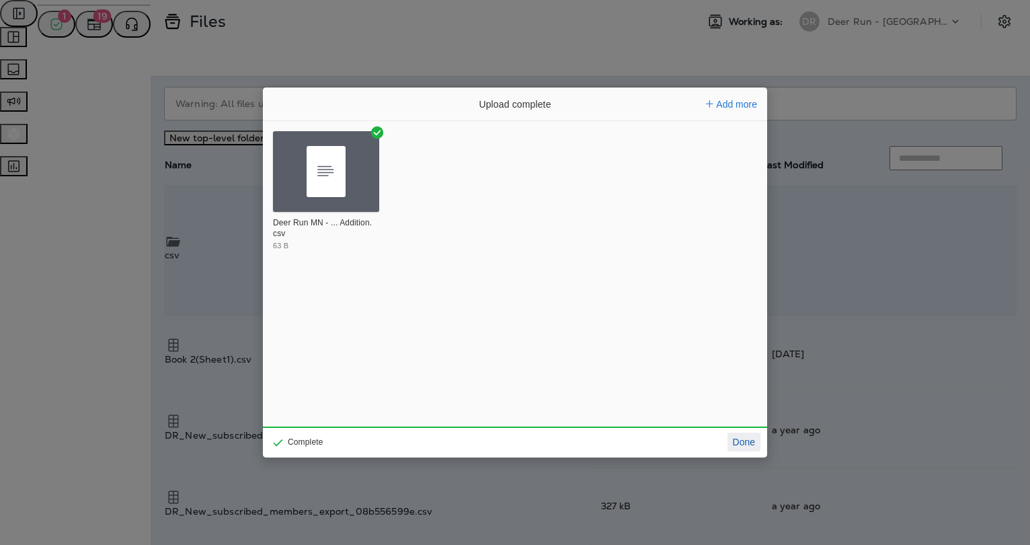
click at [681, 441] on button "Done" at bounding box center [743, 441] width 33 height 19
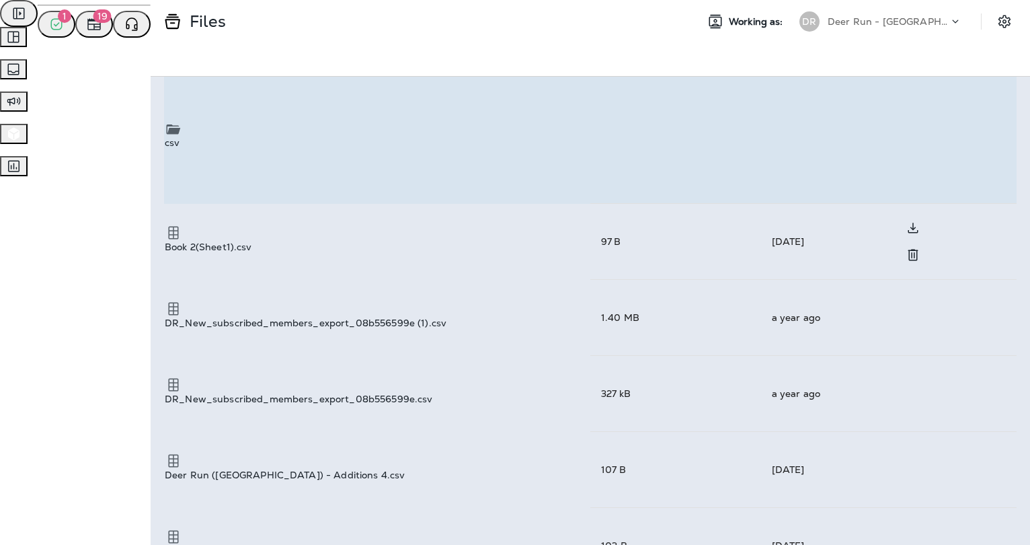
scroll to position [125, 0]
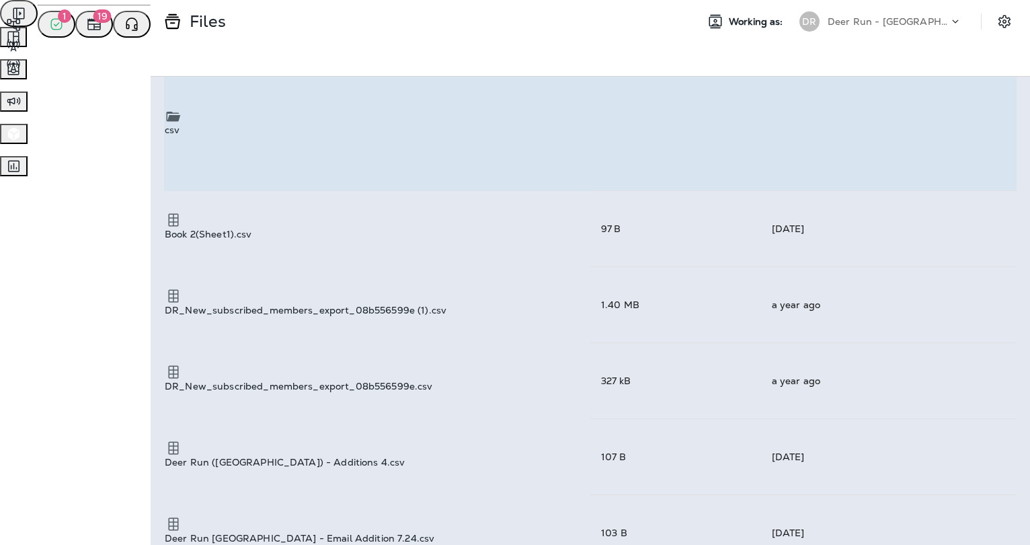
click at [21, 106] on icon "button" at bounding box center [13, 101] width 13 height 9
click at [100, 70] on span "Email Broadcasts" at bounding box center [61, 64] width 79 height 12
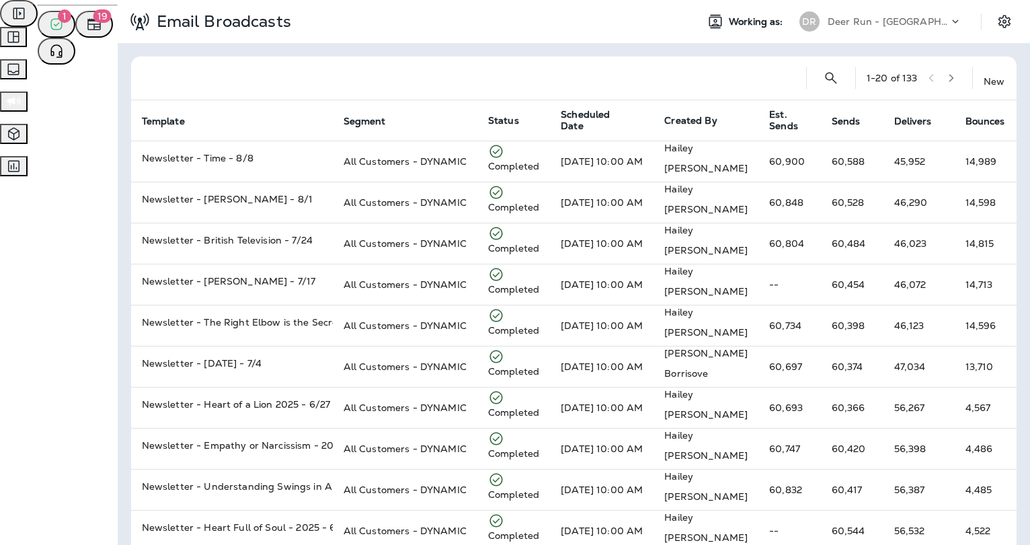
click at [681, 82] on p "New" at bounding box center [994, 81] width 21 height 11
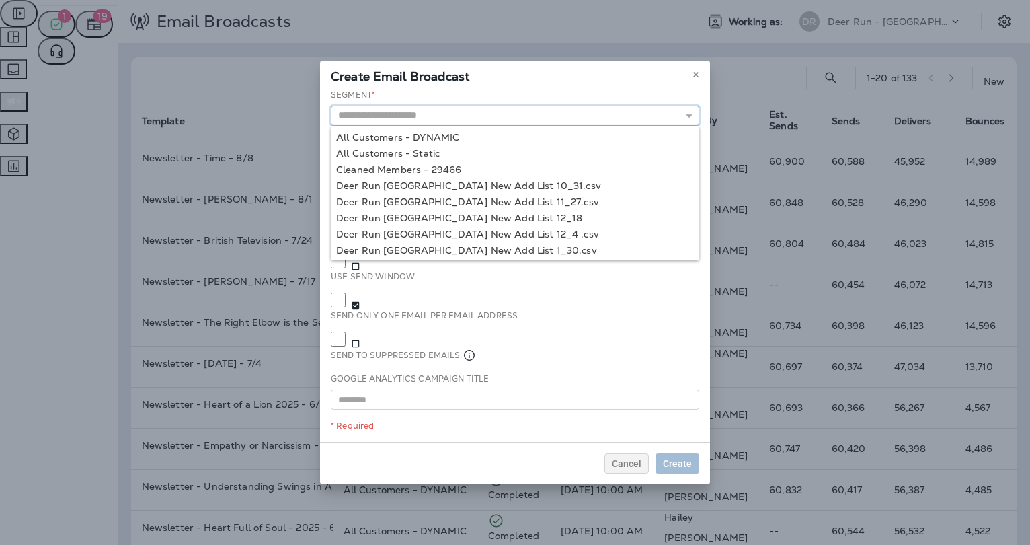
click at [440, 126] on input "text" at bounding box center [515, 116] width 368 height 20
click at [681, 79] on icon at bounding box center [696, 75] width 8 height 8
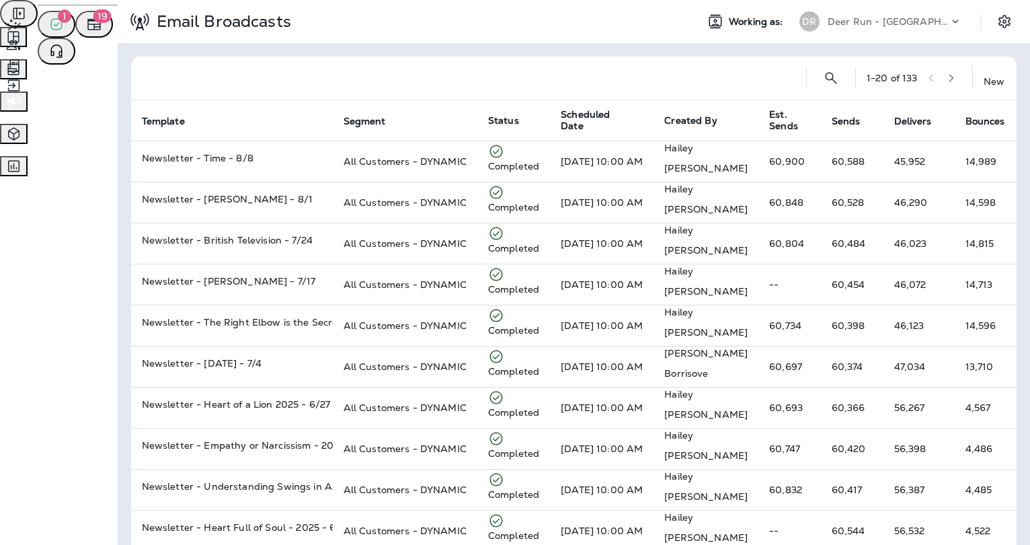
click at [77, 55] on button "Customers" at bounding box center [38, 45] width 77 height 20
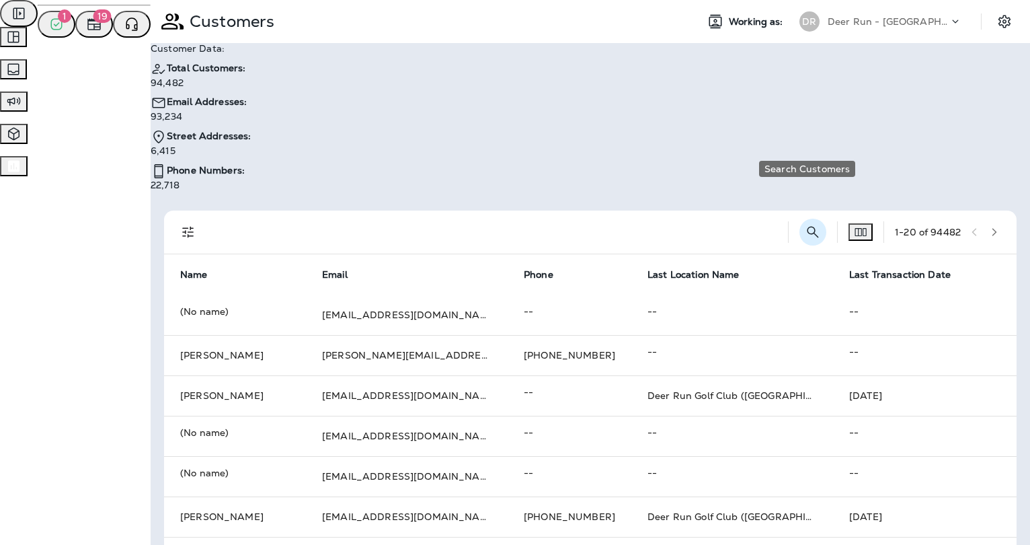
click at [681, 219] on button "Search Customers" at bounding box center [812, 232] width 27 height 27
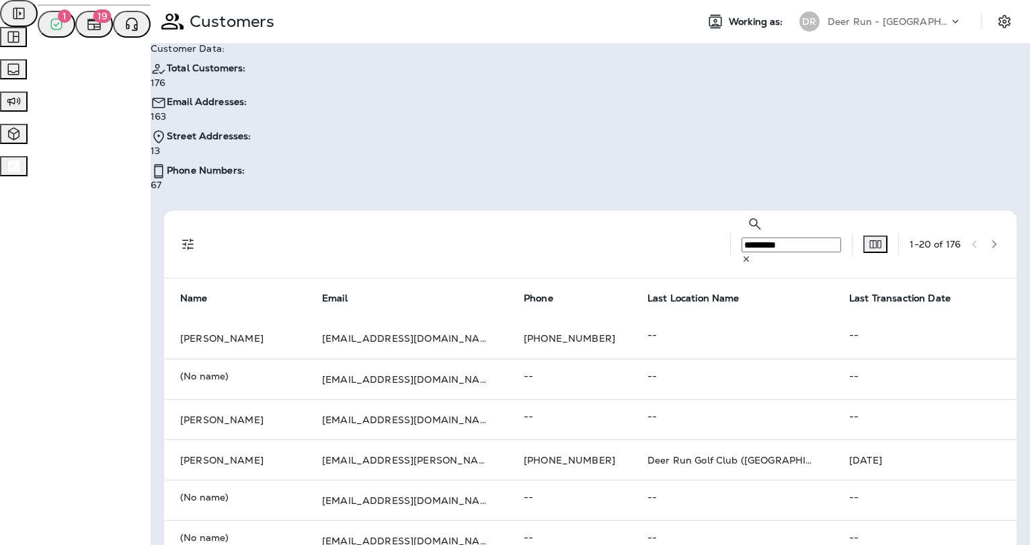
type input "*********"
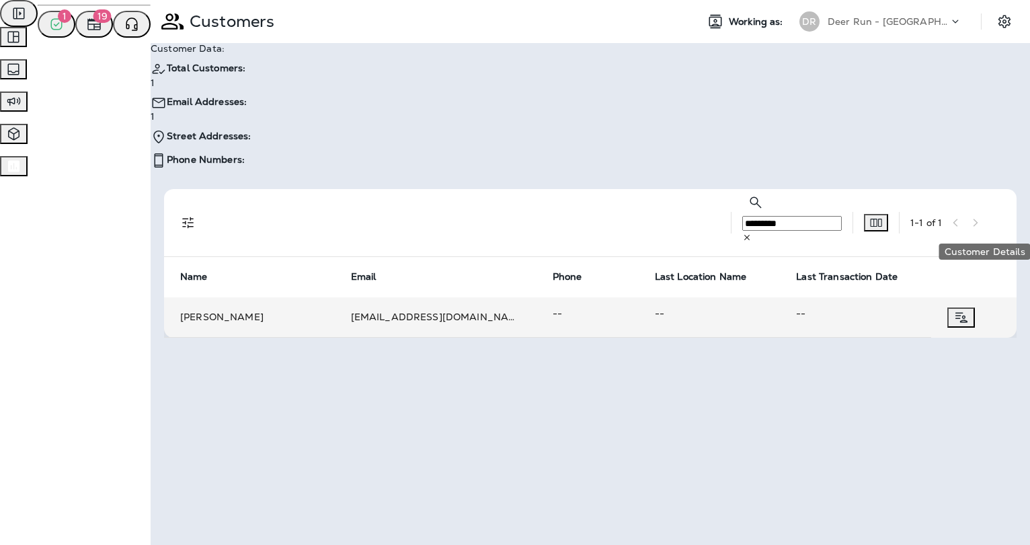
click at [681, 312] on icon "Customer Details" at bounding box center [961, 317] width 12 height 10
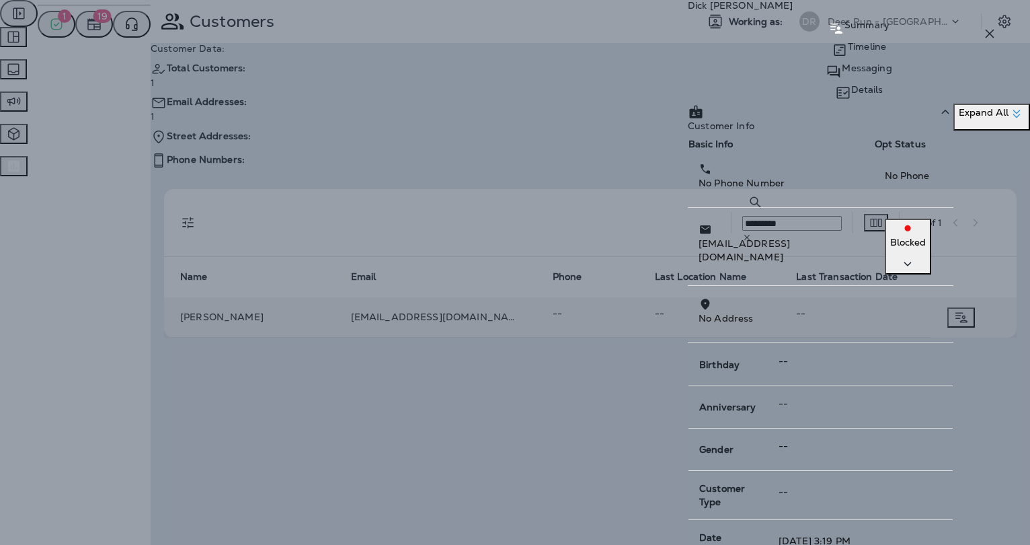
scroll to position [70, 0]
click at [681, 255] on icon "button" at bounding box center [908, 263] width 16 height 17
click at [681, 84] on p "Details" at bounding box center [867, 89] width 32 height 11
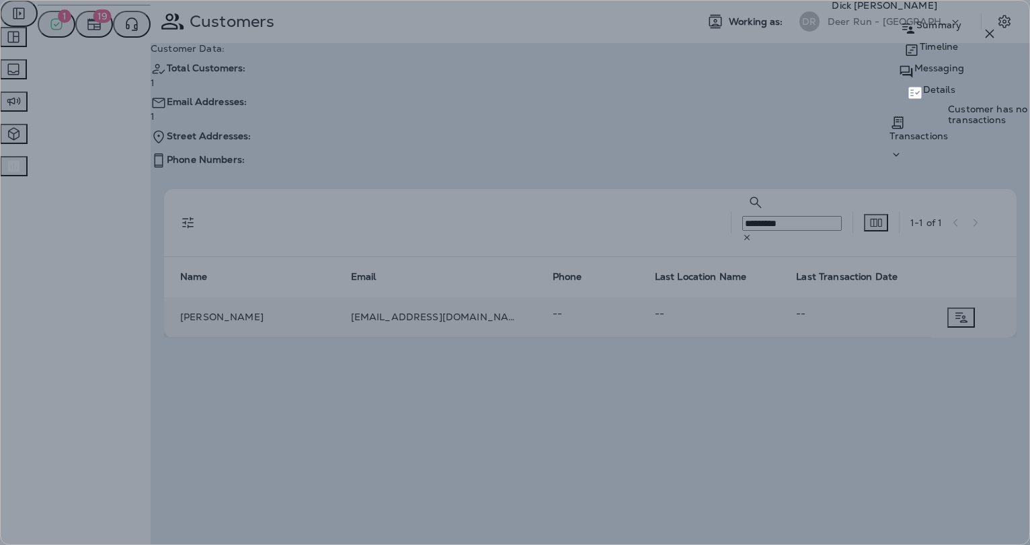
click at [681, 37] on icon at bounding box center [908, 28] width 16 height 17
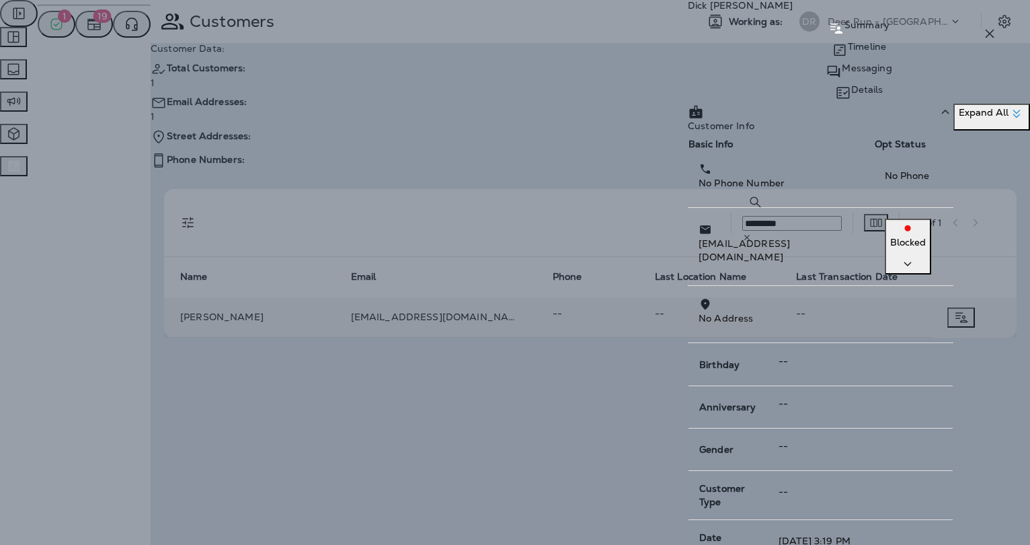
scroll to position [156, 0]
click at [681, 122] on icon "button" at bounding box center [1017, 114] width 16 height 16
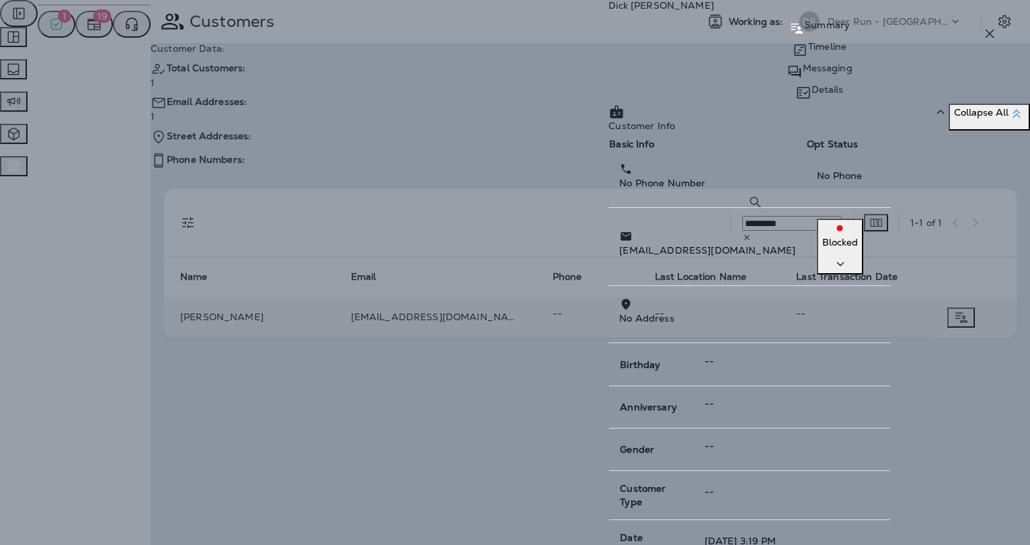
scroll to position [225, 0]
click at [681, 35] on icon "button" at bounding box center [990, 34] width 16 height 16
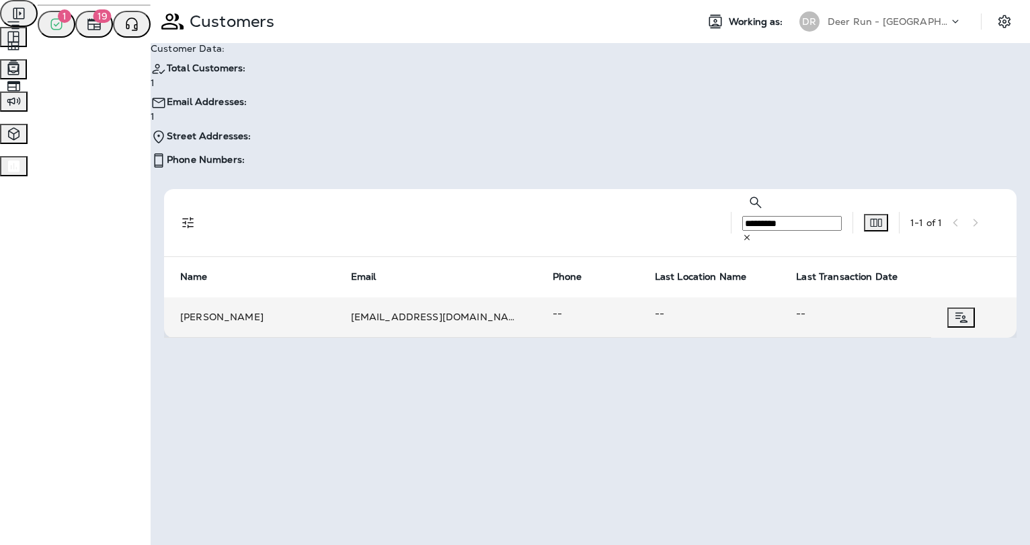
click at [50, 91] on span "Forms" at bounding box center [36, 85] width 28 height 12
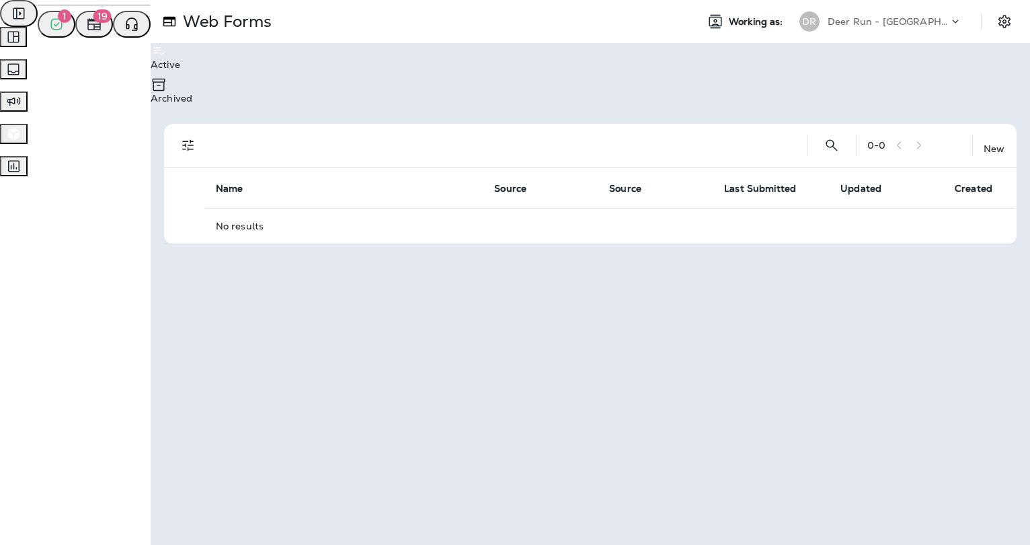
click at [202, 77] on div "Archived" at bounding box center [590, 90] width 879 height 27
click at [151, 70] on p "Active" at bounding box center [590, 64] width 879 height 11
click at [22, 110] on icon "button" at bounding box center [13, 101] width 17 height 16
click at [22, 77] on icon "button" at bounding box center [13, 69] width 16 height 16
click at [350, 73] on div "Active Archived" at bounding box center [590, 76] width 879 height 67
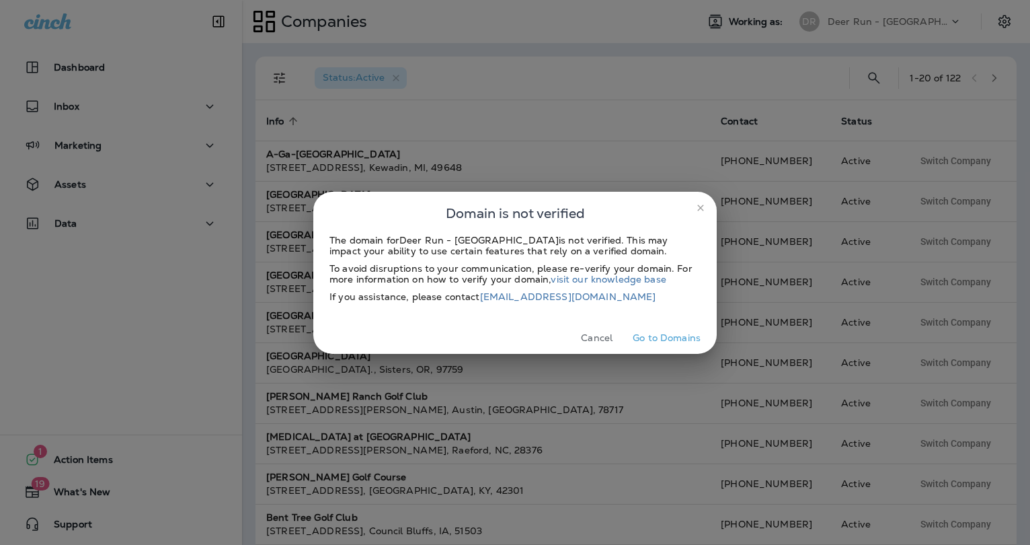
click at [703, 208] on icon "close" at bounding box center [700, 207] width 11 height 11
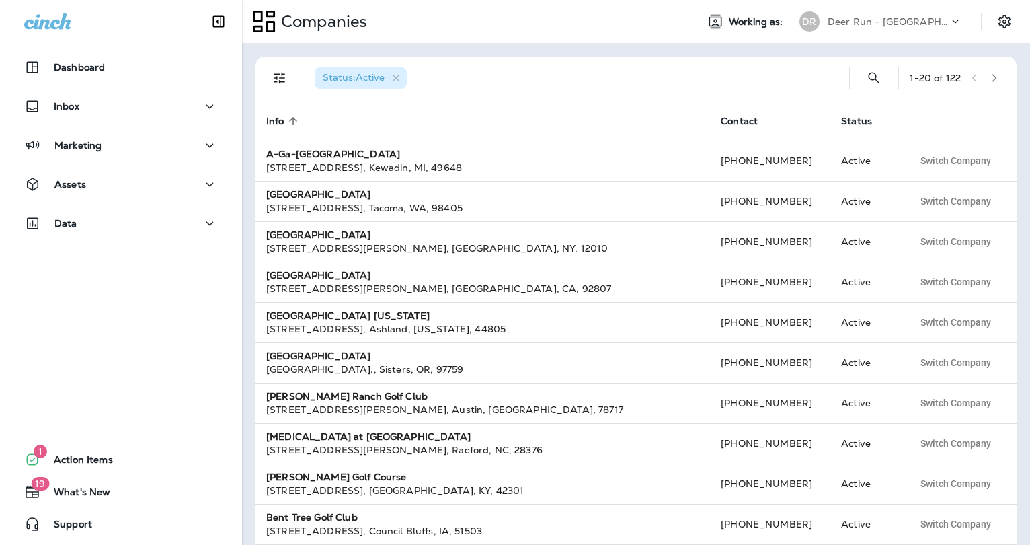
click at [575, 75] on div "Status : Active" at bounding box center [571, 77] width 535 height 43
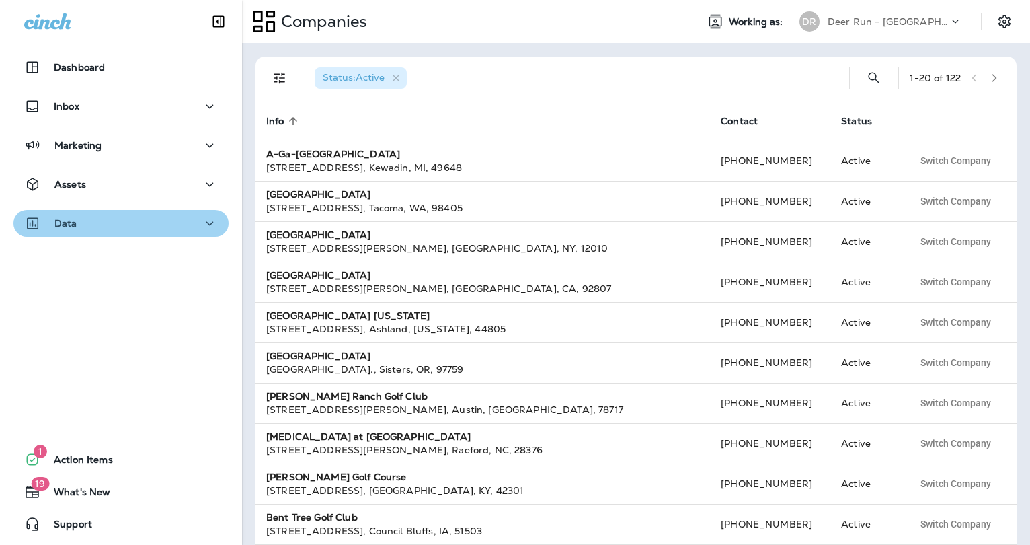
click at [124, 213] on button "Data" at bounding box center [120, 223] width 215 height 27
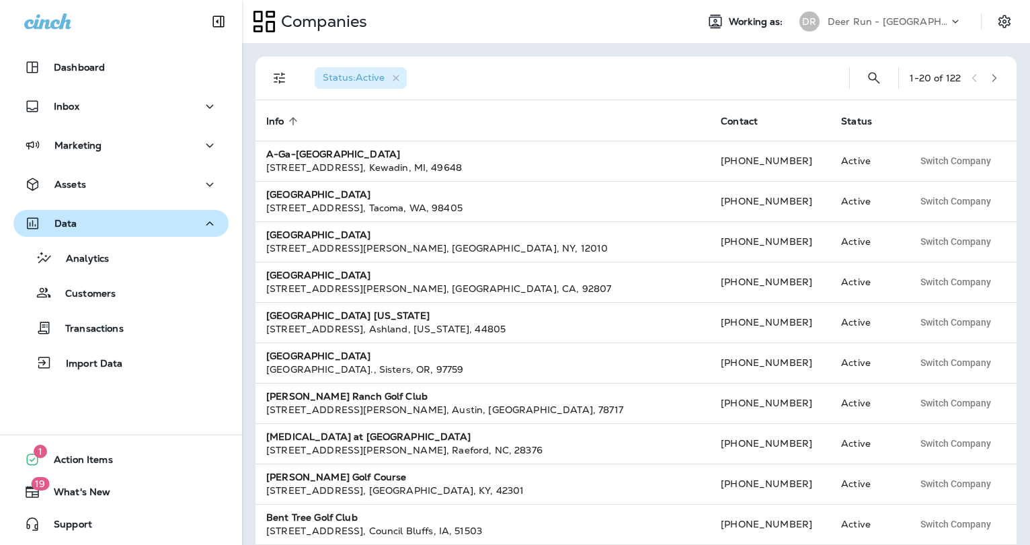
click at [124, 213] on button "Data" at bounding box center [120, 223] width 215 height 27
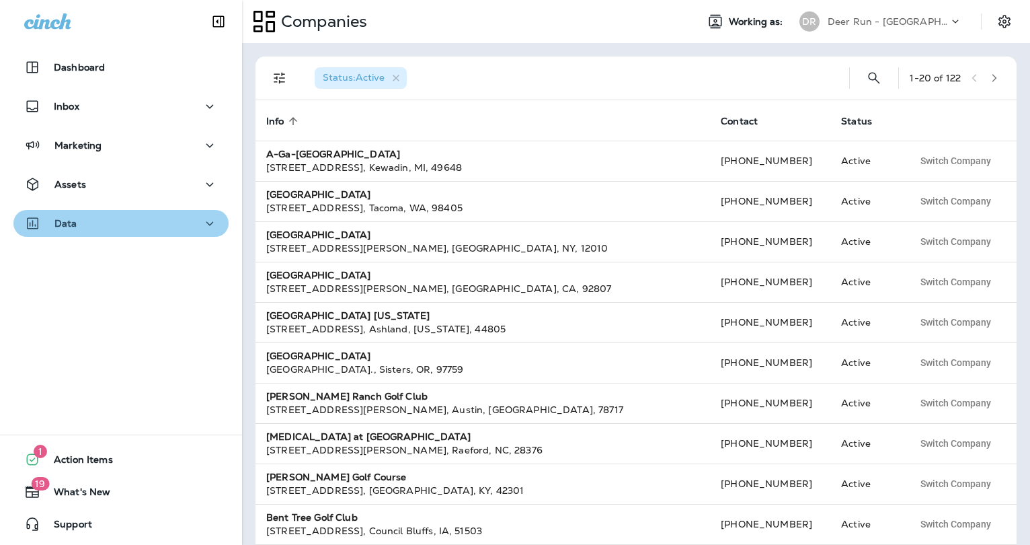
click at [124, 213] on button "Data" at bounding box center [120, 223] width 215 height 27
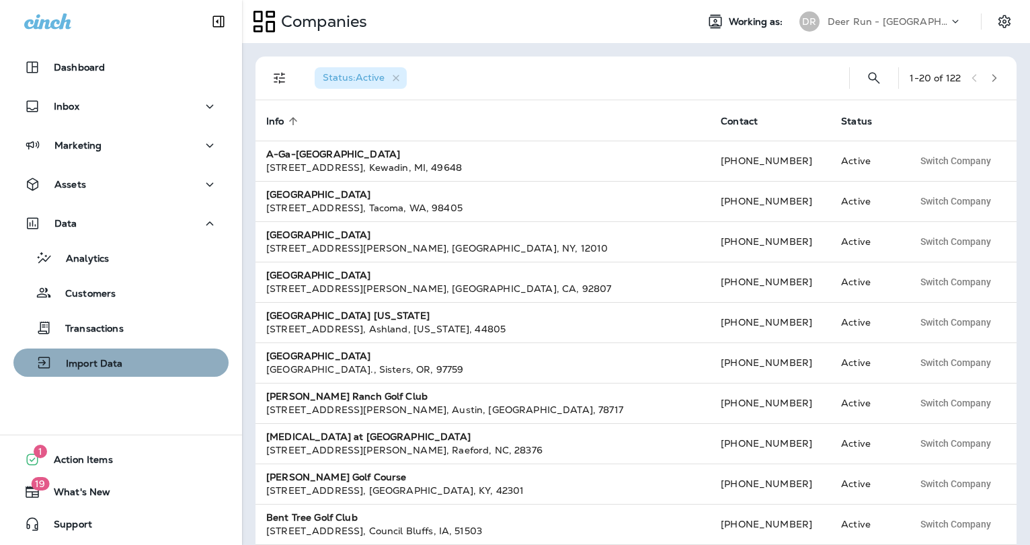
click at [111, 367] on p "Import Data" at bounding box center [87, 364] width 71 height 13
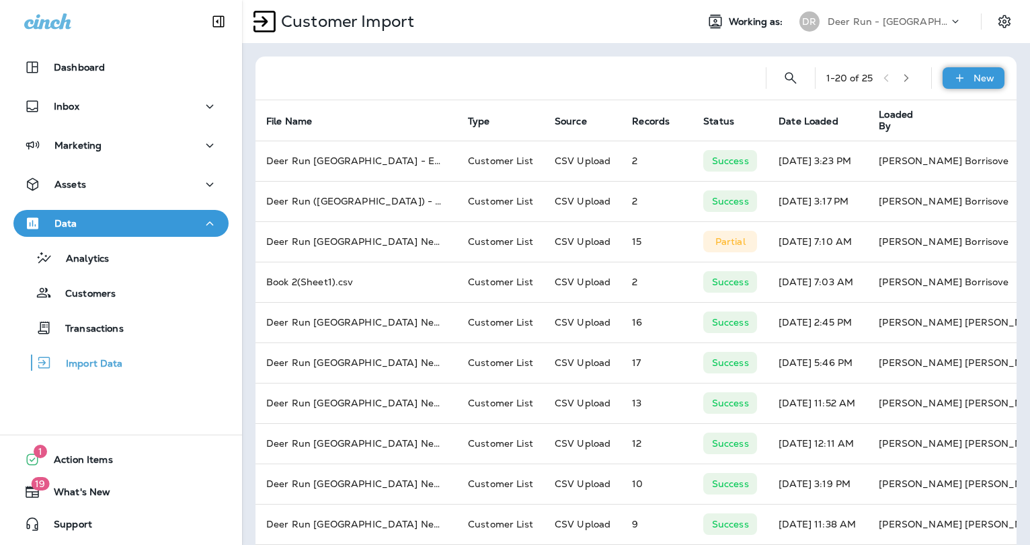
click at [974, 75] on p "New" at bounding box center [984, 78] width 21 height 11
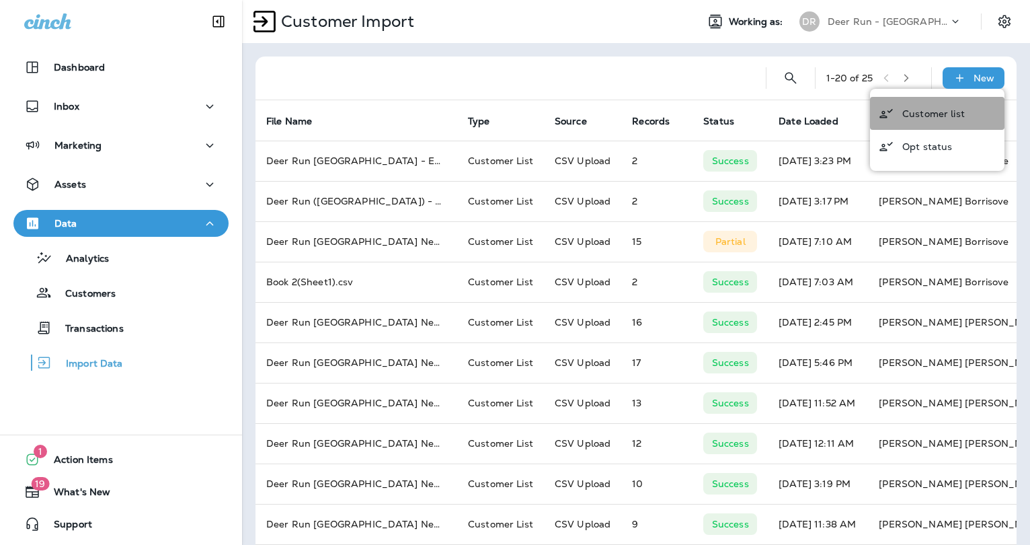
click at [949, 110] on p "Customer list" at bounding box center [933, 113] width 63 height 11
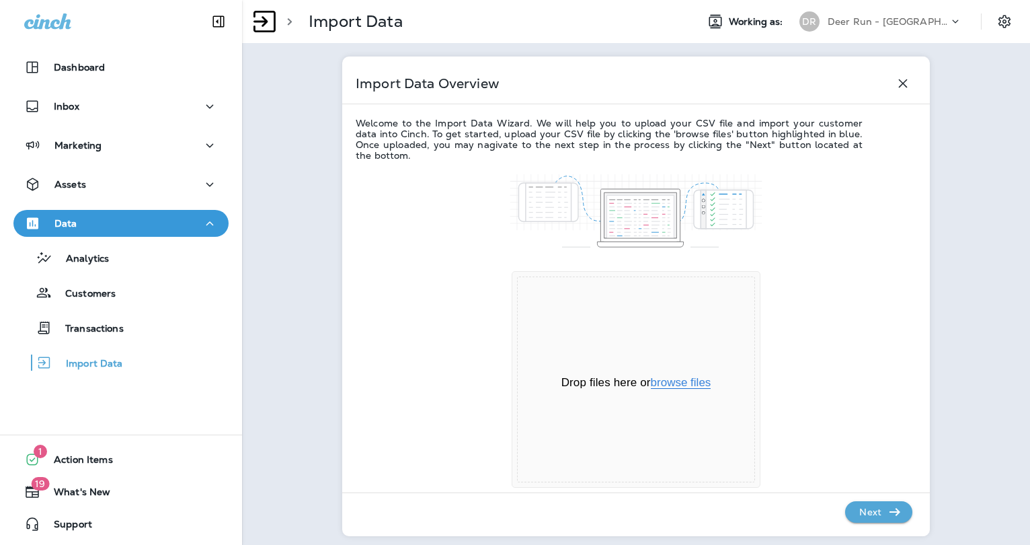
click at [690, 380] on button "browse files" at bounding box center [681, 383] width 61 height 12
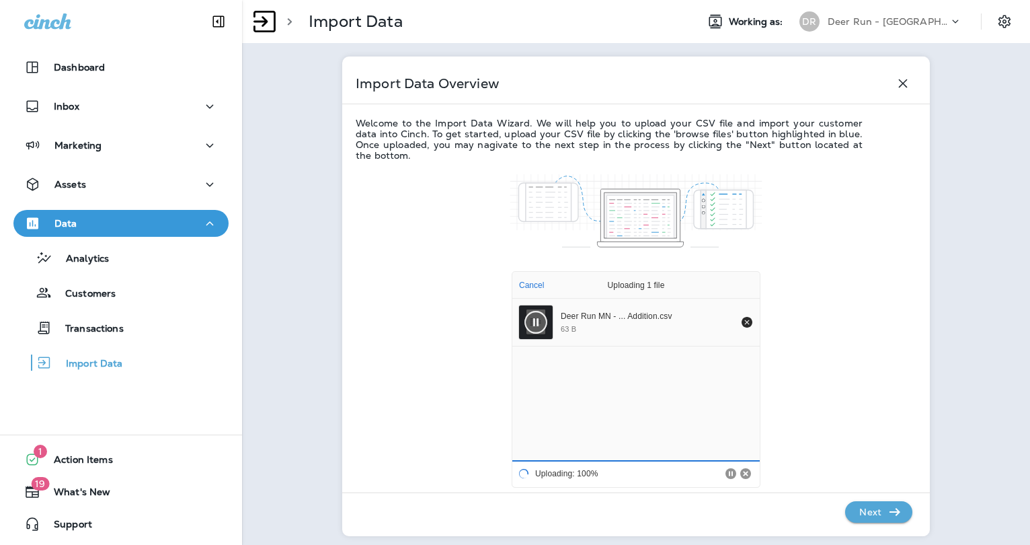
scroll to position [20, 0]
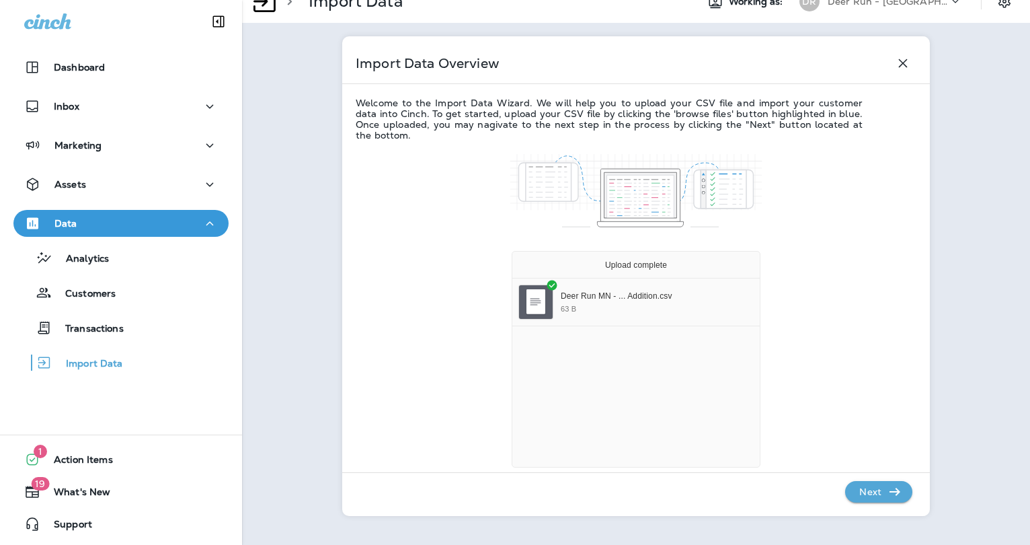
click at [874, 493] on p "Next" at bounding box center [870, 492] width 33 height 22
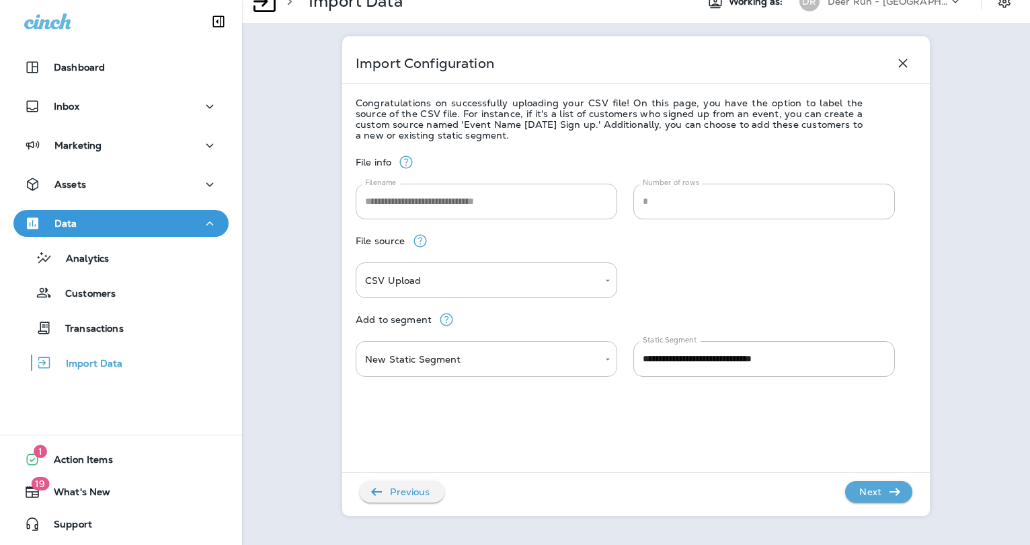
click at [576, 0] on body "**********" at bounding box center [515, 0] width 1030 height 0
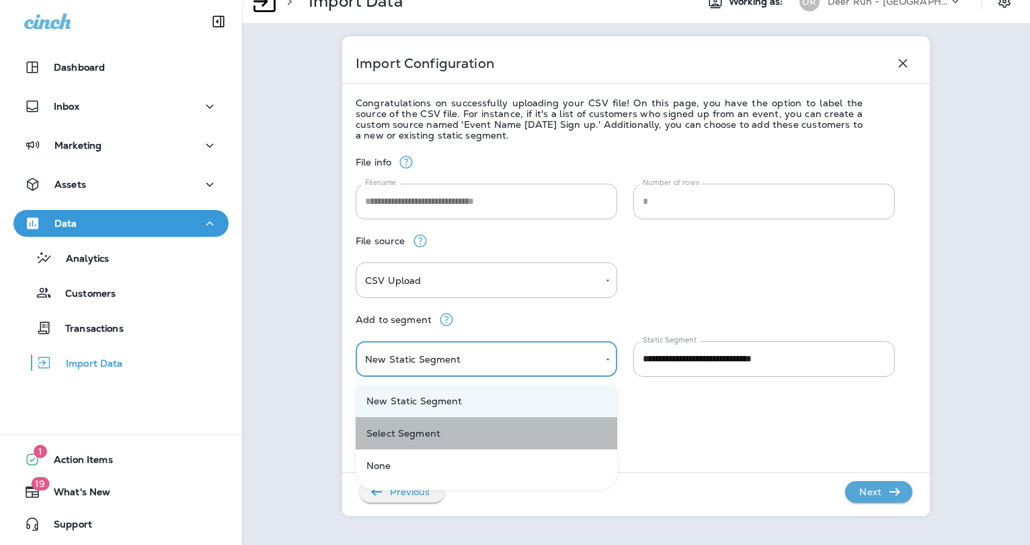
click at [491, 422] on li "Select Segment" at bounding box center [487, 433] width 262 height 32
type input "******"
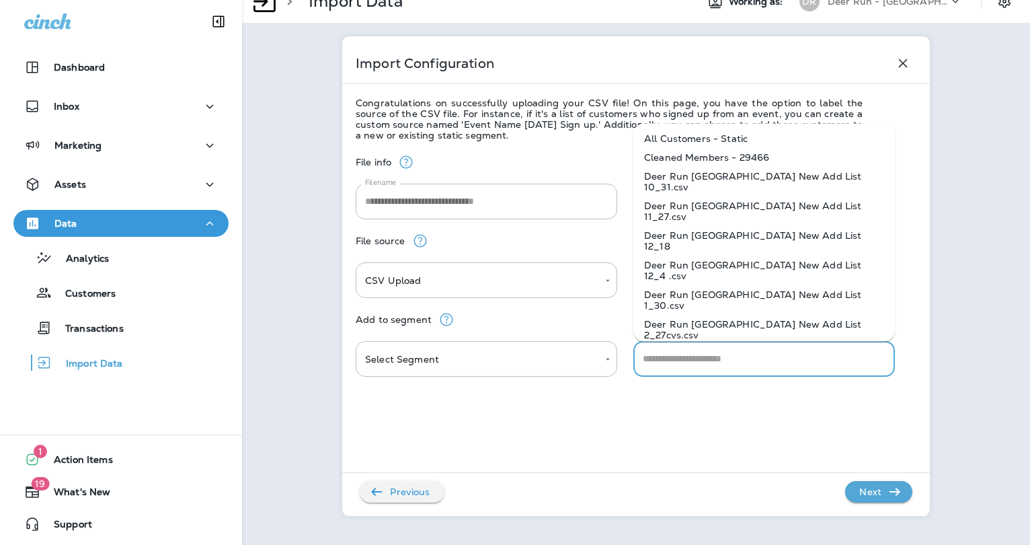
click at [680, 358] on input "text" at bounding box center [763, 359] width 249 height 24
click at [708, 132] on li "All Customers - Static" at bounding box center [764, 138] width 262 height 19
type input "**********"
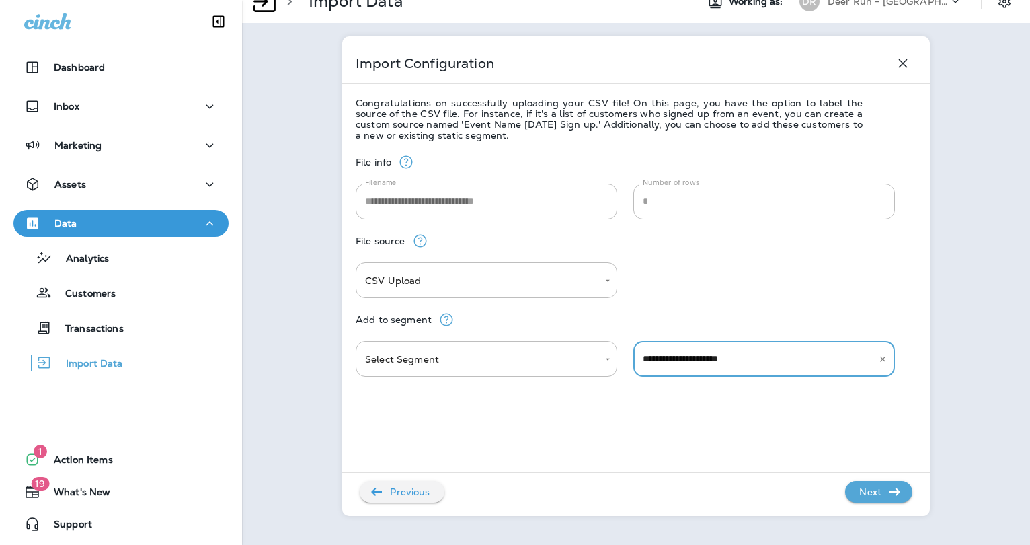
click at [851, 487] on button "Next" at bounding box center [878, 492] width 67 height 22
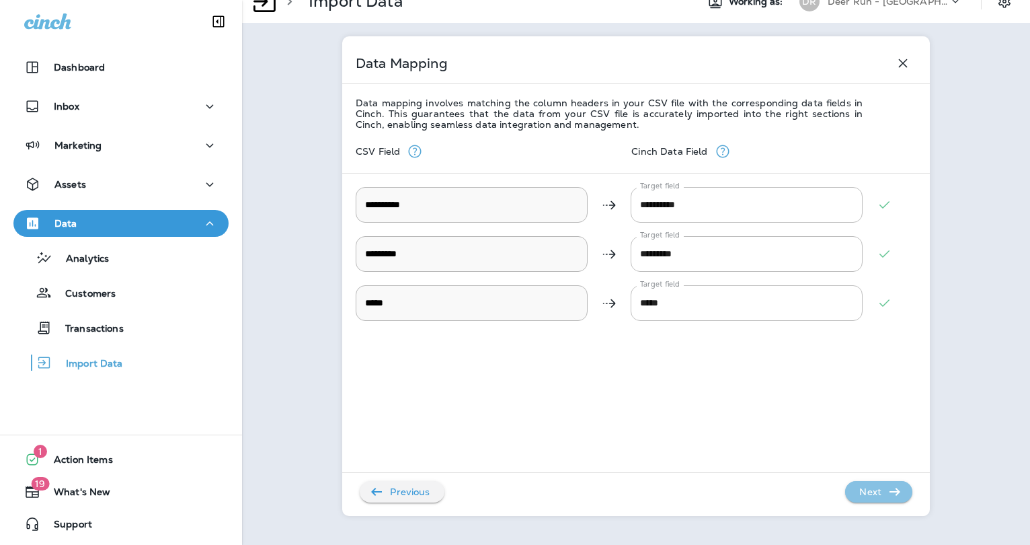
click at [867, 491] on p "Next" at bounding box center [870, 492] width 33 height 22
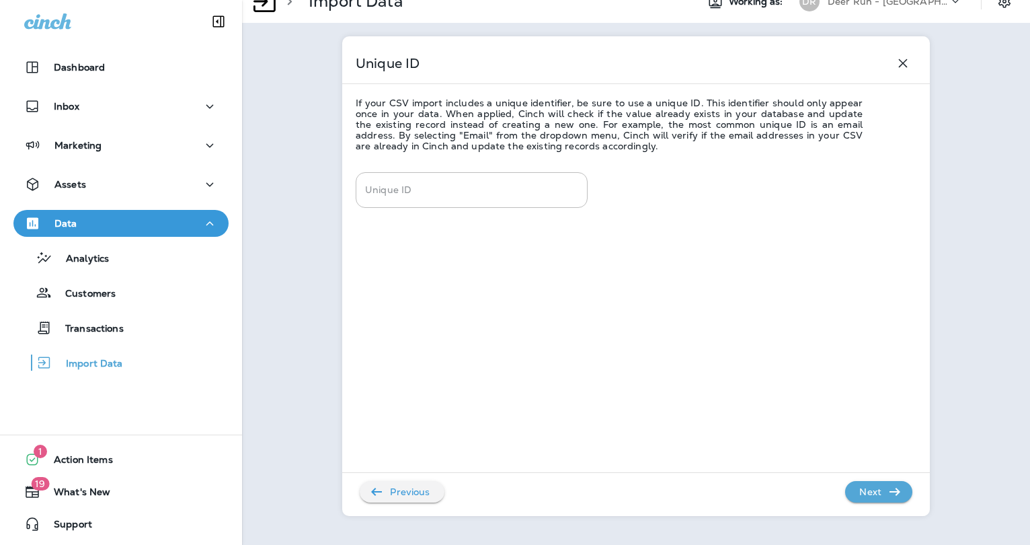
click at [867, 491] on p "Next" at bounding box center [870, 492] width 33 height 22
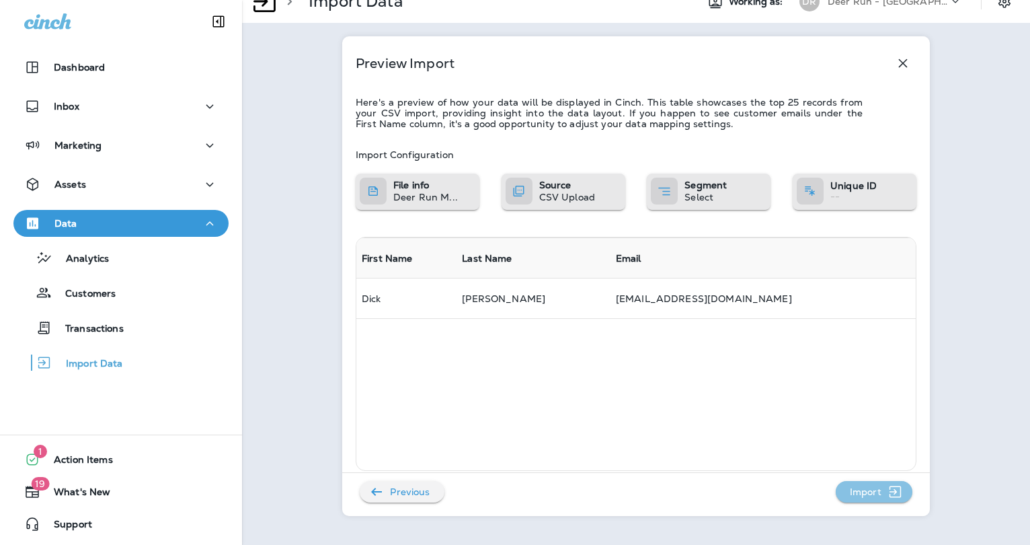
click at [862, 491] on p "Import" at bounding box center [865, 492] width 42 height 22
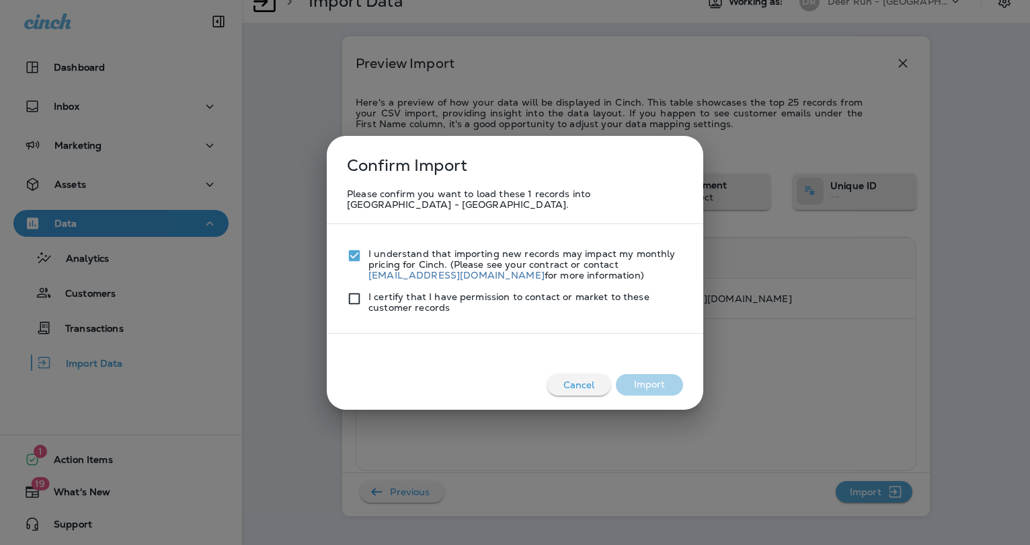
click at [348, 280] on div "I certify that I have permission to contact or market to these customer records" at bounding box center [515, 296] width 336 height 32
click at [658, 374] on button "Import" at bounding box center [649, 385] width 67 height 22
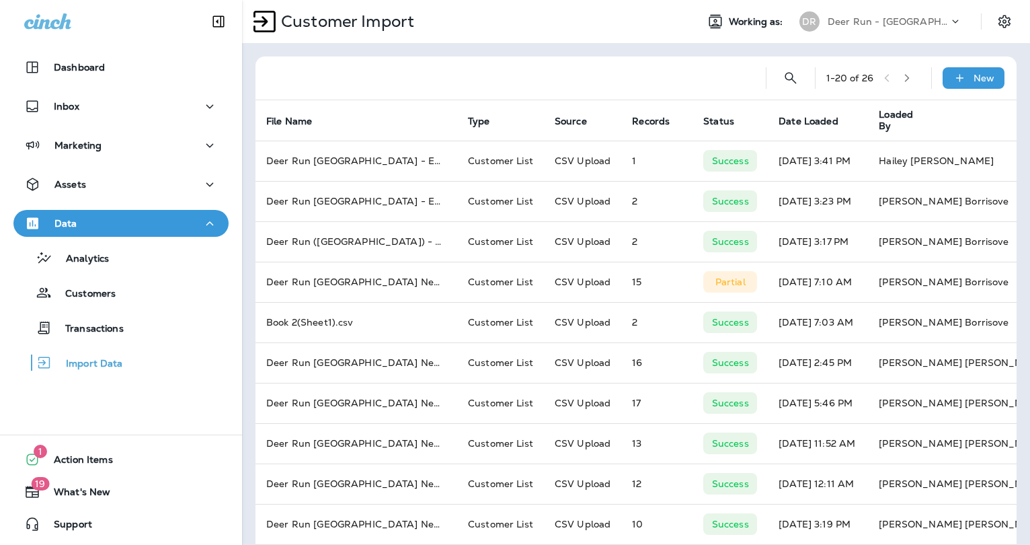
click at [678, 94] on div at bounding box center [510, 77] width 489 height 43
click at [83, 180] on p "Assets" at bounding box center [70, 184] width 32 height 11
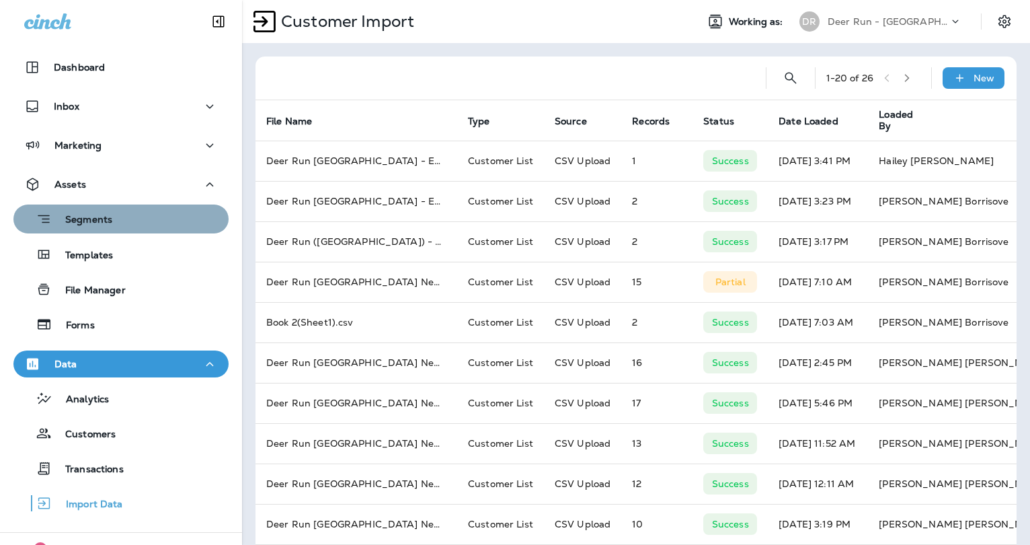
click at [95, 219] on p "Segments" at bounding box center [82, 220] width 61 height 13
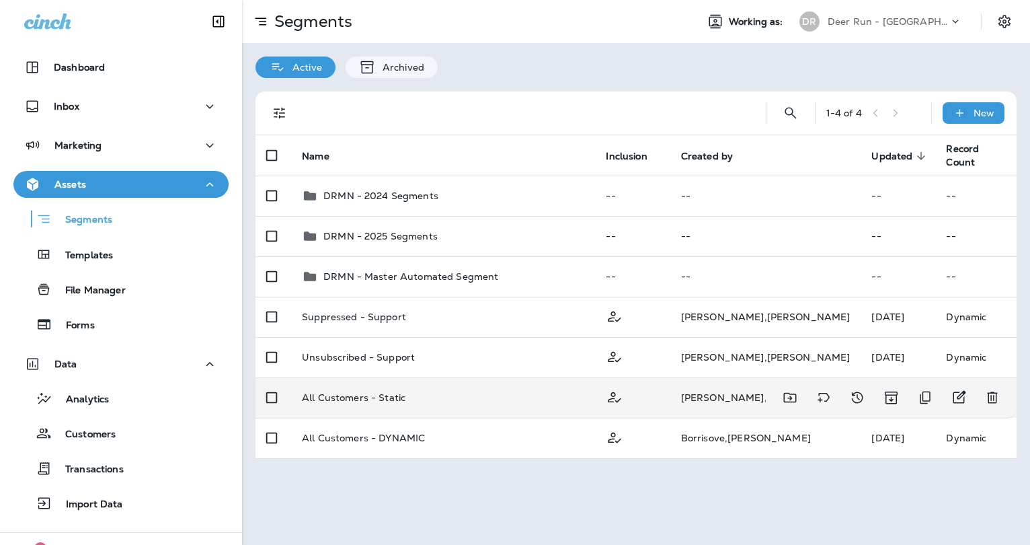
click at [393, 395] on p "All Customers - Static" at bounding box center [354, 397] width 104 height 11
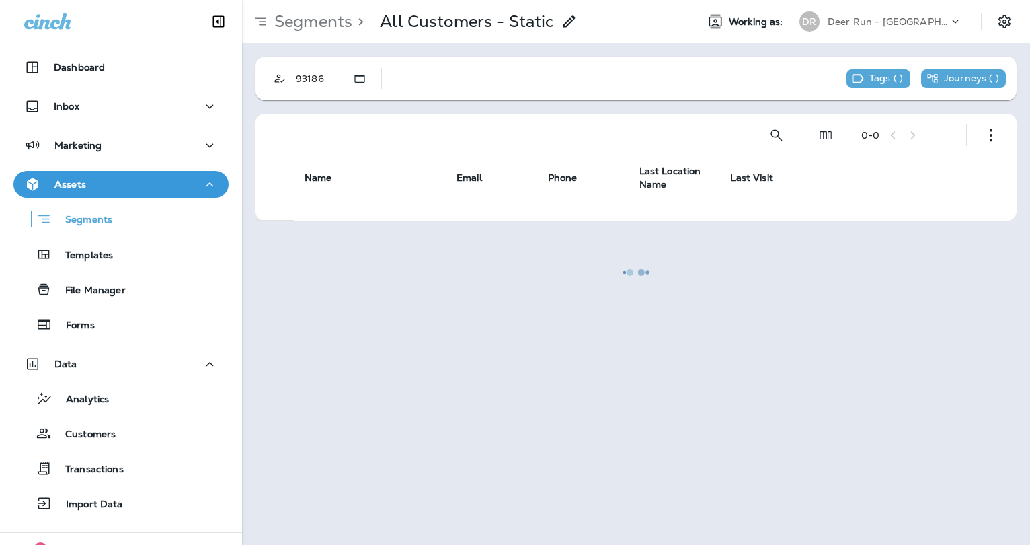
click at [777, 135] on div at bounding box center [635, 272] width 785 height 542
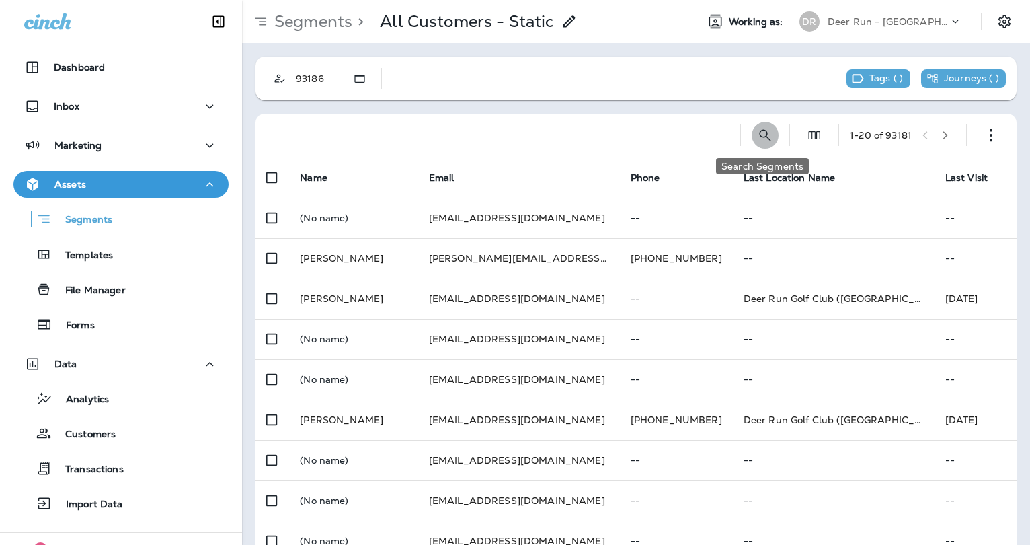
click at [772, 139] on button "Search Segments" at bounding box center [765, 135] width 27 height 27
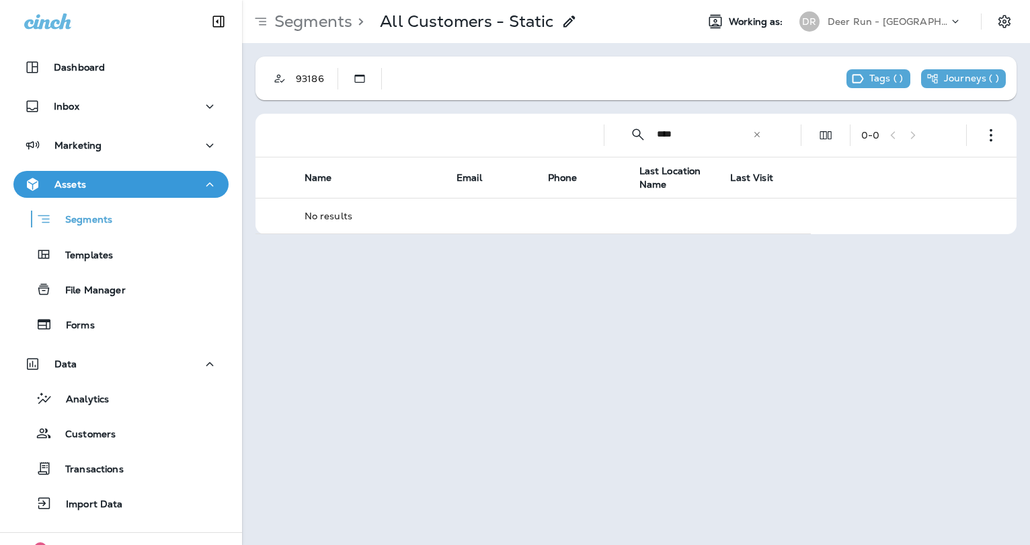
type input "****"
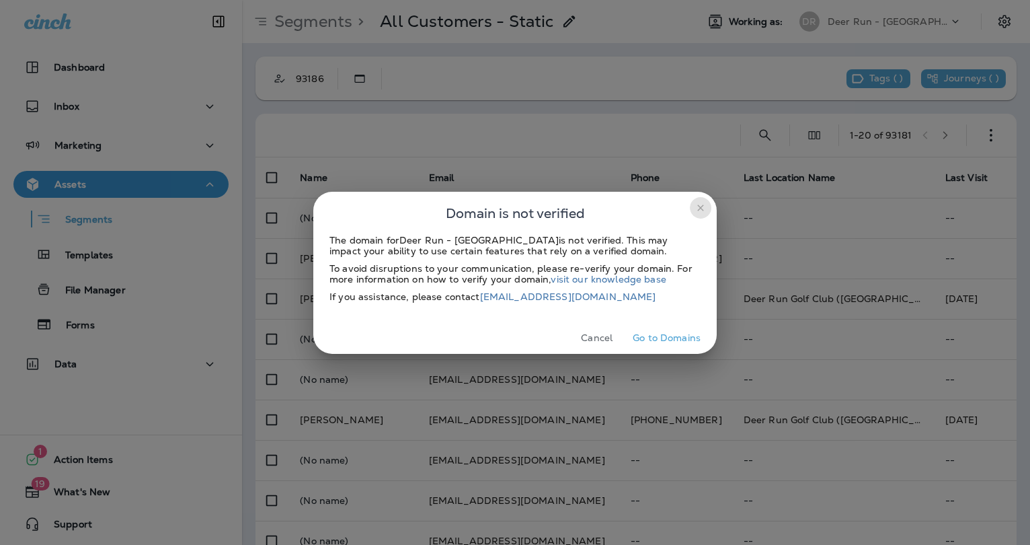
click at [703, 208] on icon "close" at bounding box center [700, 207] width 11 height 11
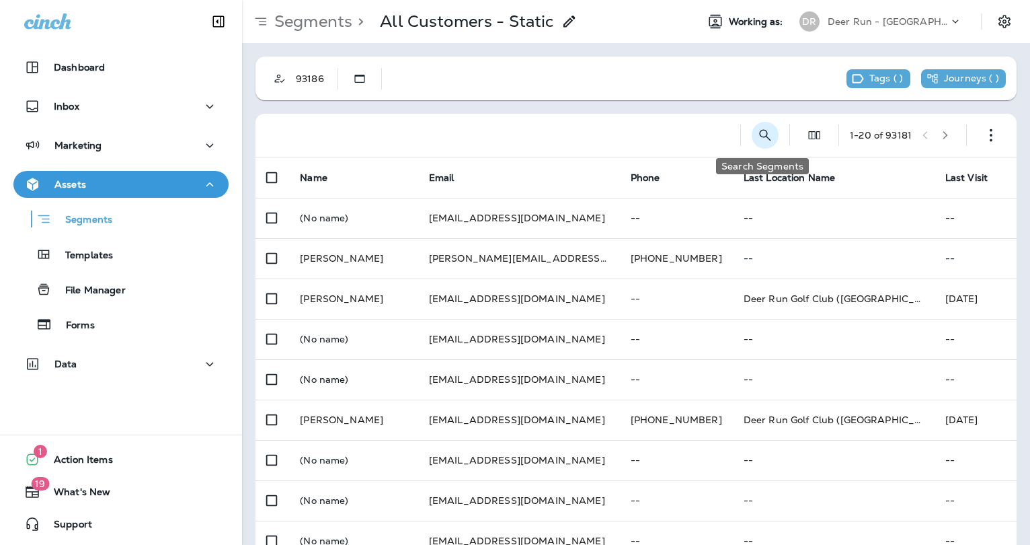
click at [767, 140] on icon "Search Segments" at bounding box center [765, 135] width 16 height 16
type input "****"
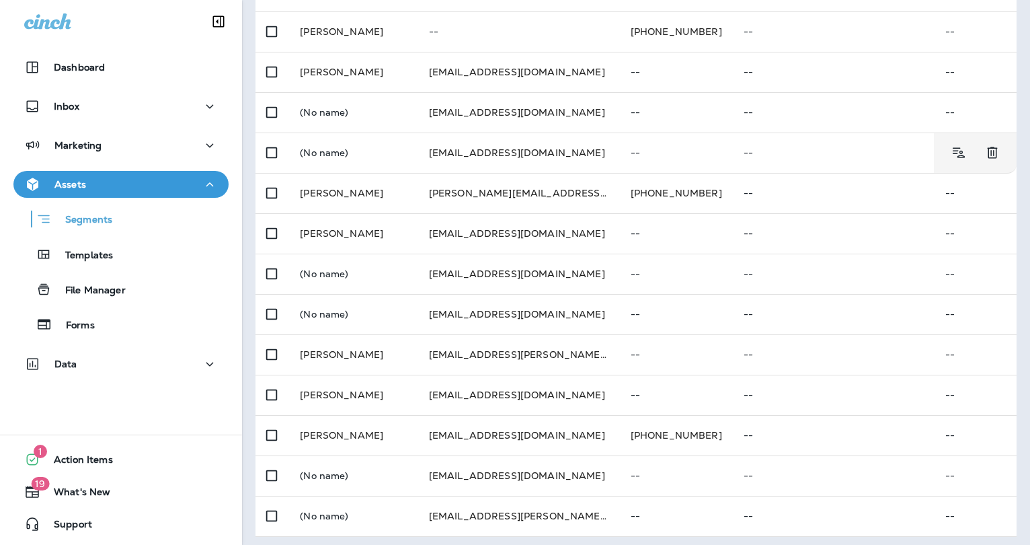
scroll to position [473, 0]
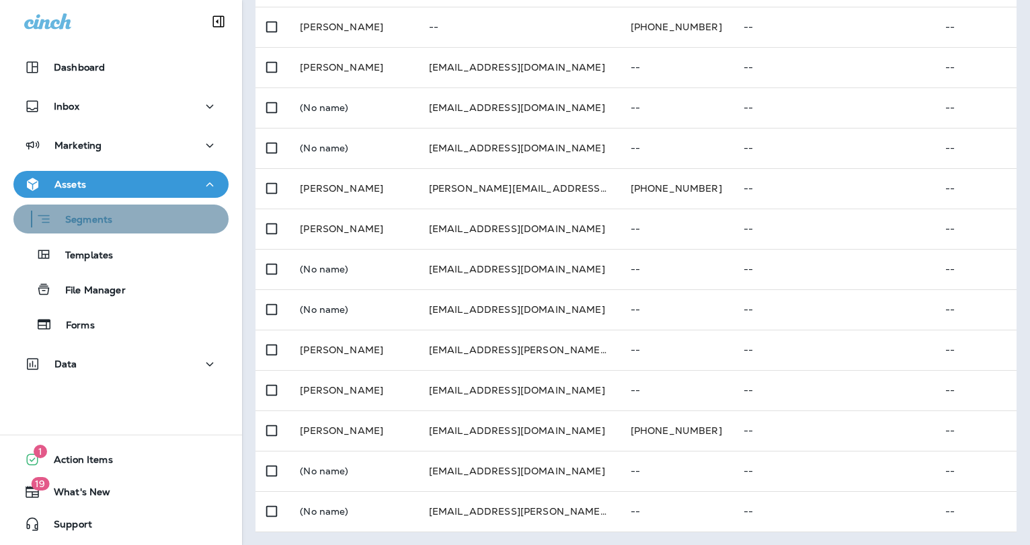
click at [142, 227] on div "Segments" at bounding box center [121, 218] width 204 height 21
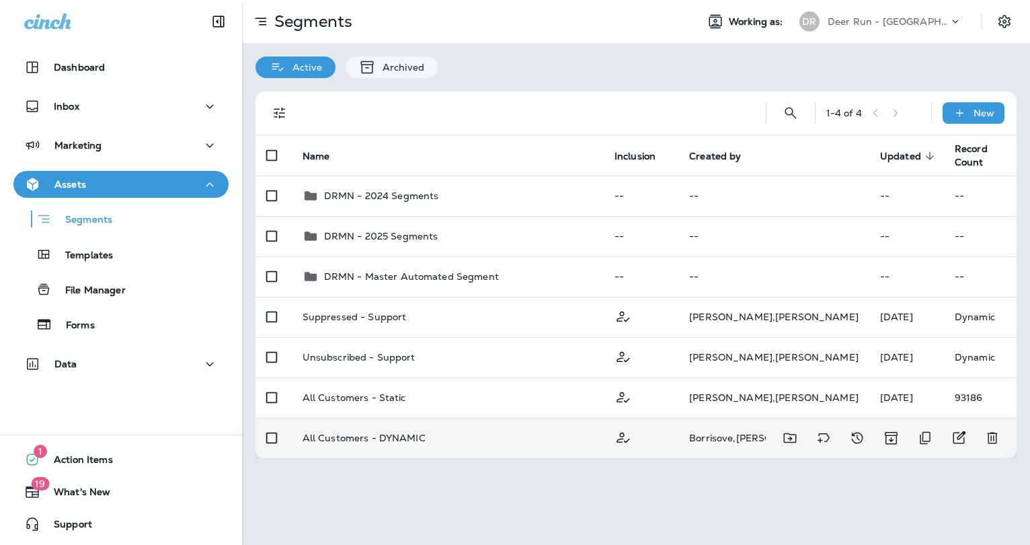
click at [413, 438] on p "All Customers - DYNAMIC" at bounding box center [364, 437] width 123 height 11
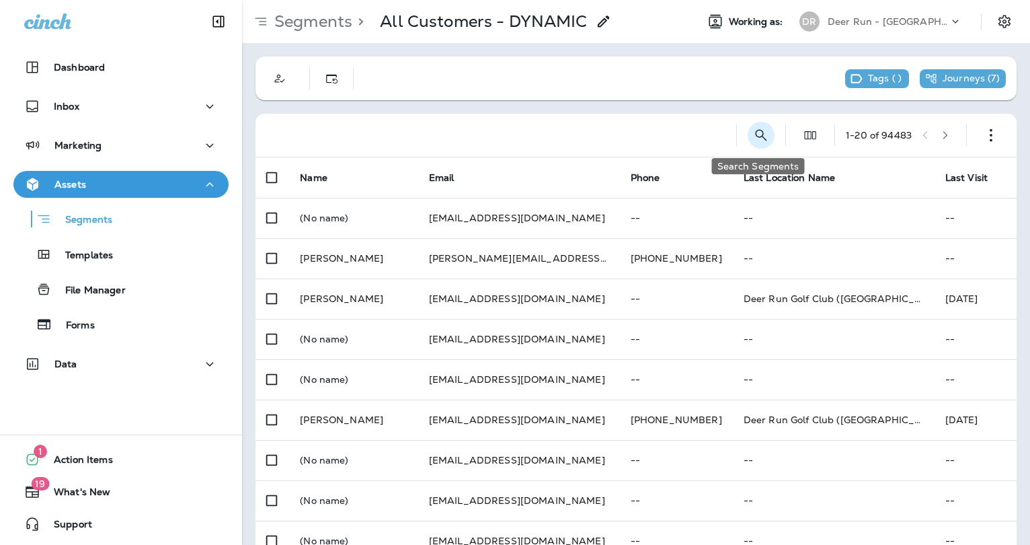
click at [756, 133] on icon "Search Segments" at bounding box center [761, 135] width 16 height 16
type input "****"
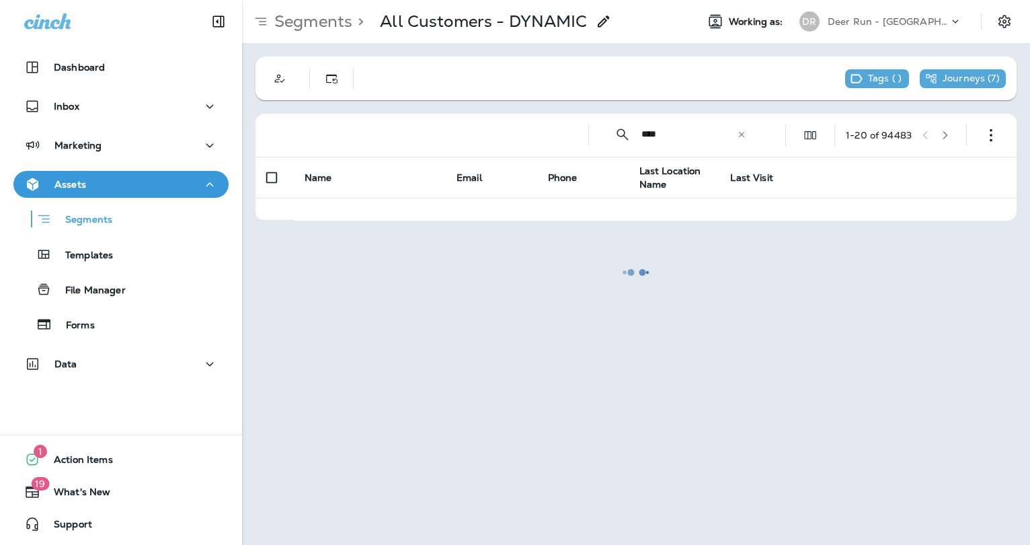
click at [420, 134] on div at bounding box center [635, 272] width 785 height 542
click at [666, 134] on div at bounding box center [635, 272] width 785 height 542
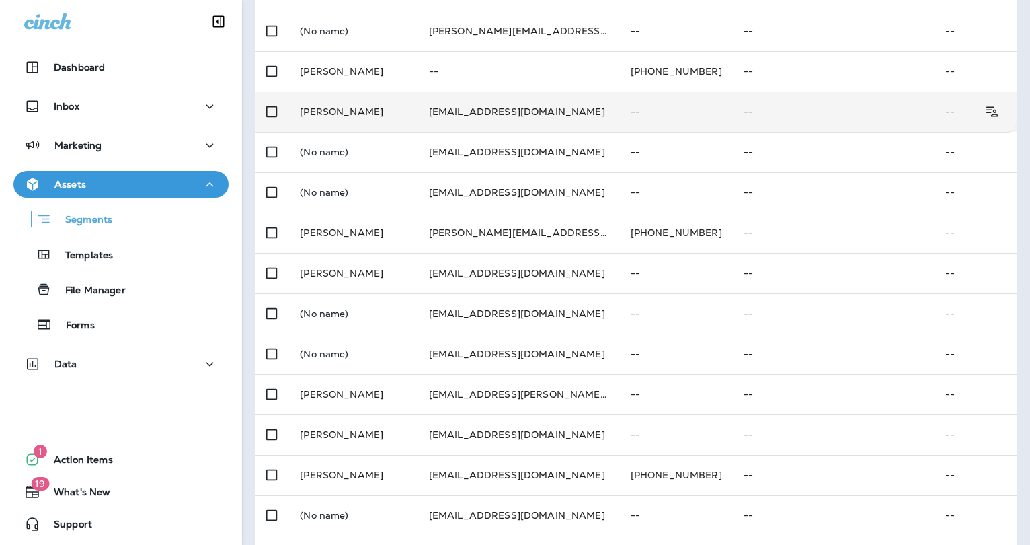
scroll to position [473, 0]
